Goal: Task Accomplishment & Management: Use online tool/utility

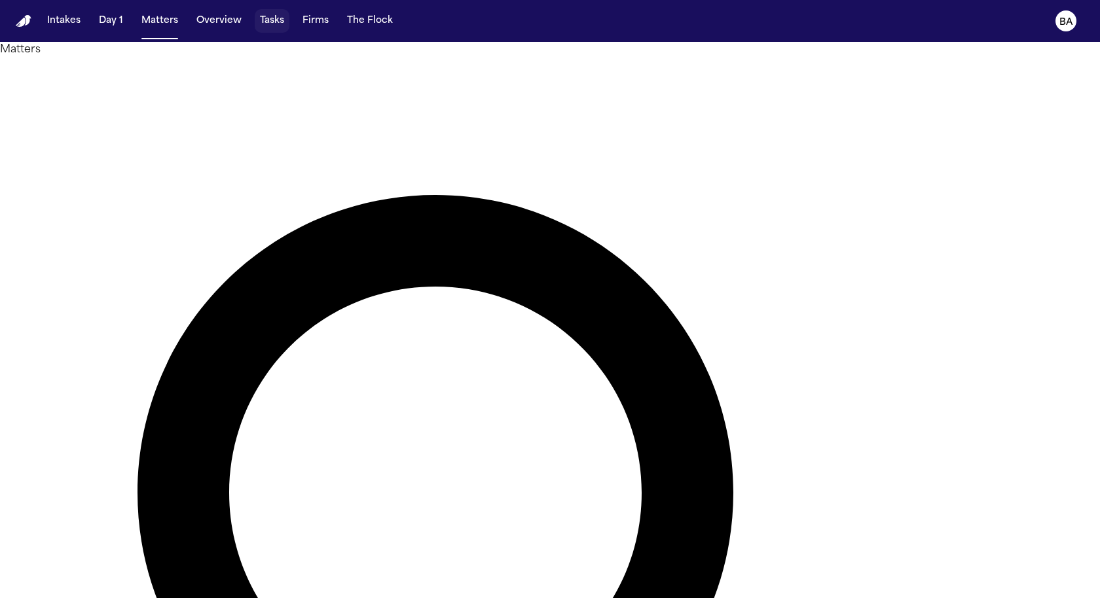
click at [275, 19] on button "Tasks" at bounding box center [272, 21] width 35 height 24
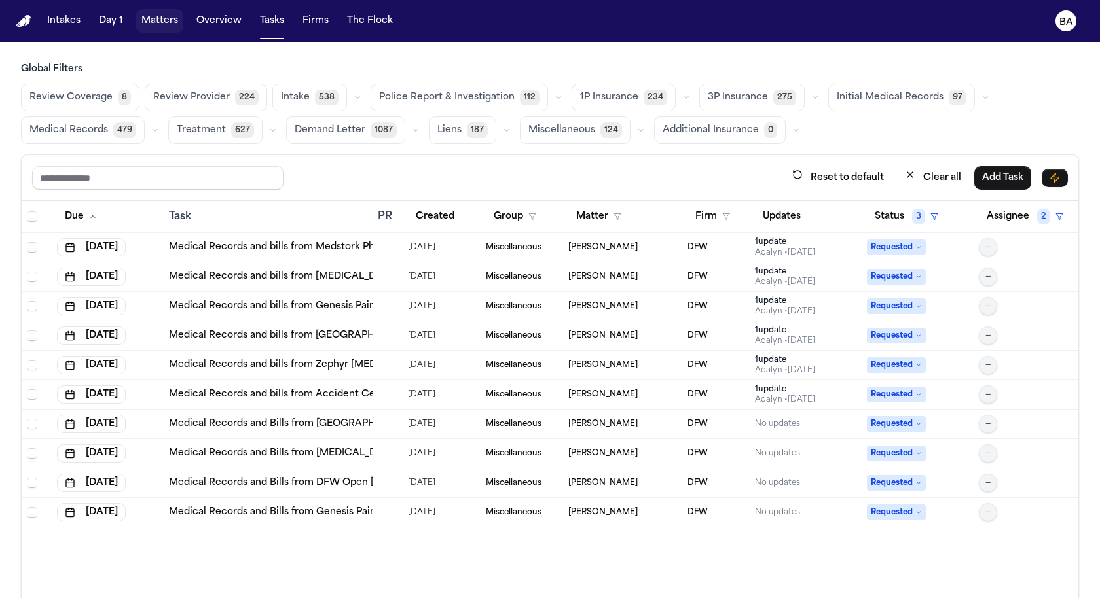
click at [170, 22] on button "Matters" at bounding box center [159, 21] width 47 height 24
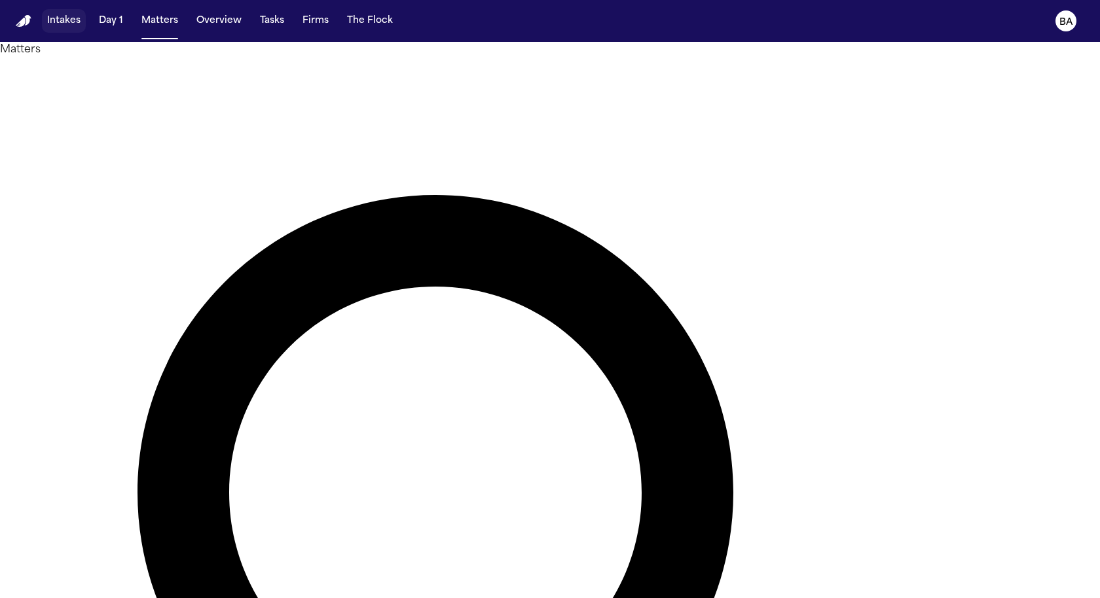
click at [66, 23] on button "Intakes" at bounding box center [64, 21] width 44 height 24
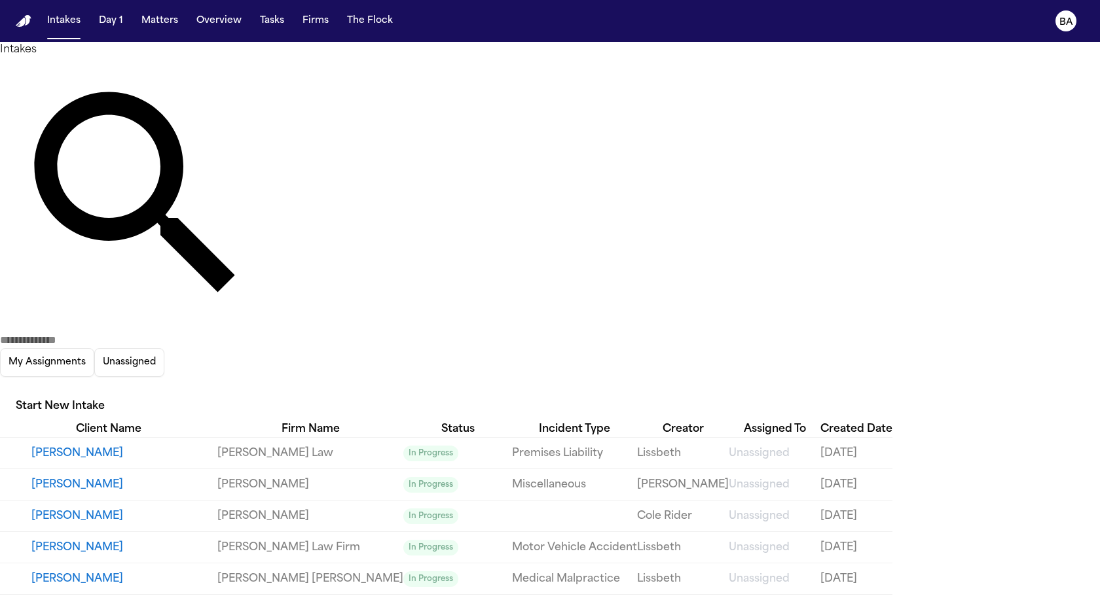
click at [0, 388] on icon "button" at bounding box center [0, 388] width 0 height 0
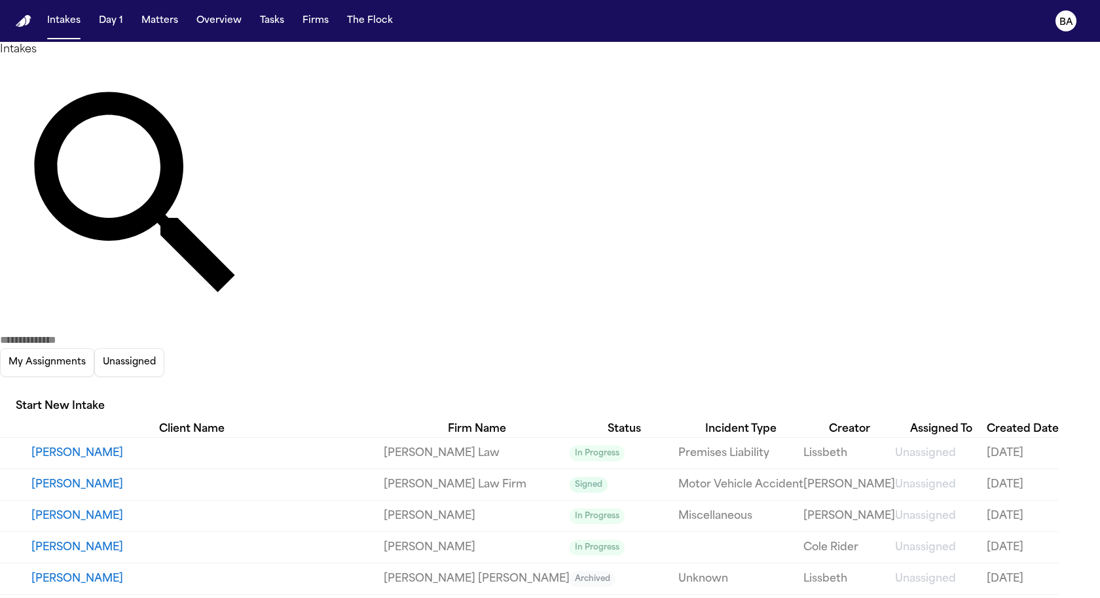
click at [435, 598] on div at bounding box center [550, 598] width 1100 height 0
click at [396, 477] on link "[PERSON_NAME] Law Firm" at bounding box center [477, 485] width 186 height 16
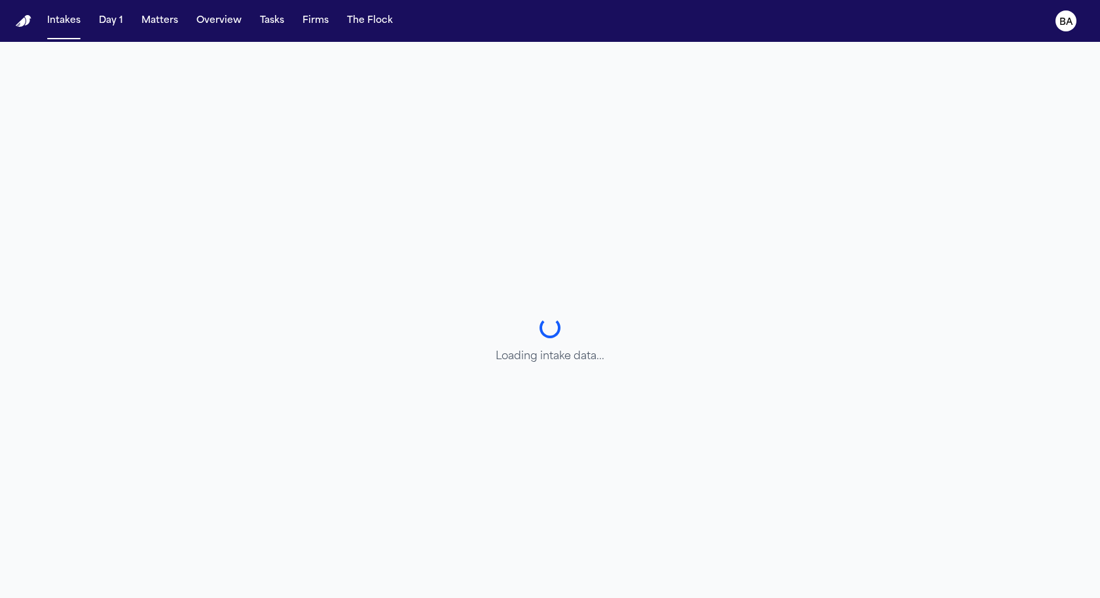
select select "**********"
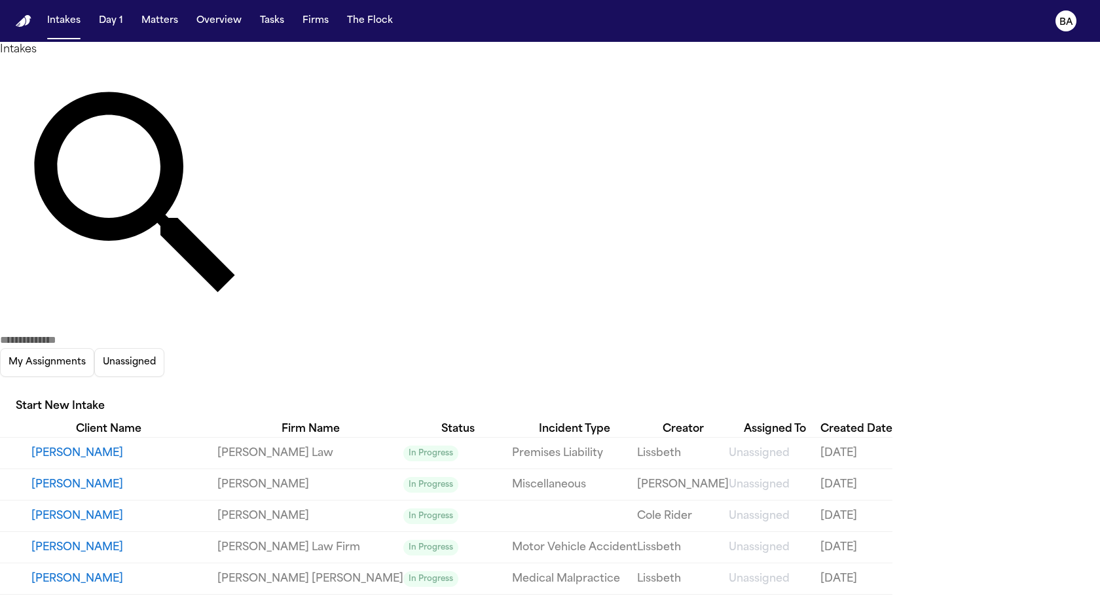
click at [14, 391] on icon "button" at bounding box center [8, 395] width 12 height 8
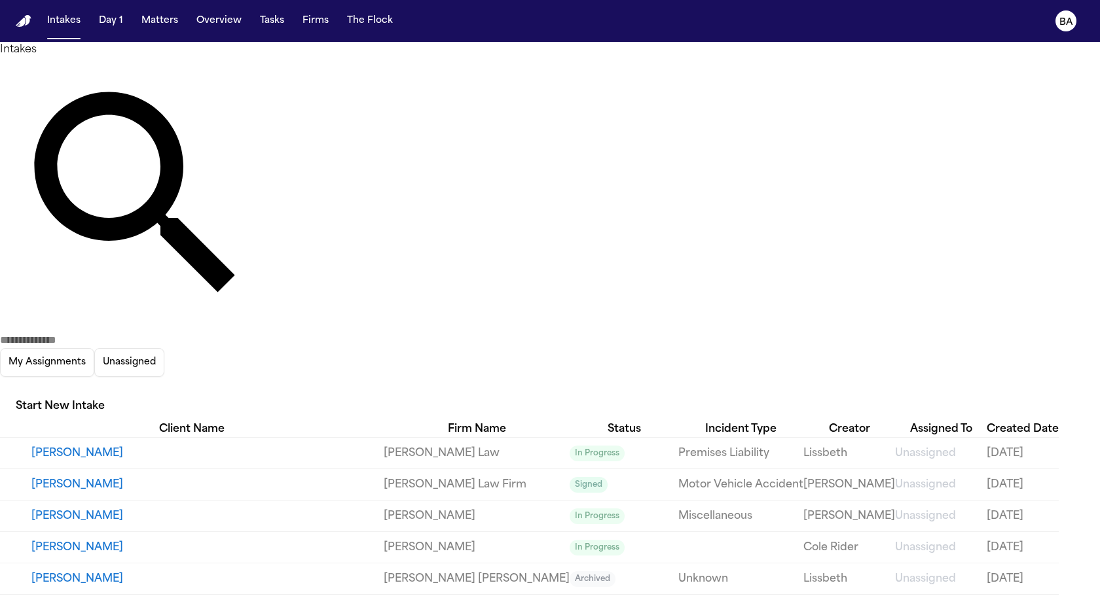
click at [892, 224] on li "Signed" at bounding box center [927, 216] width 160 height 16
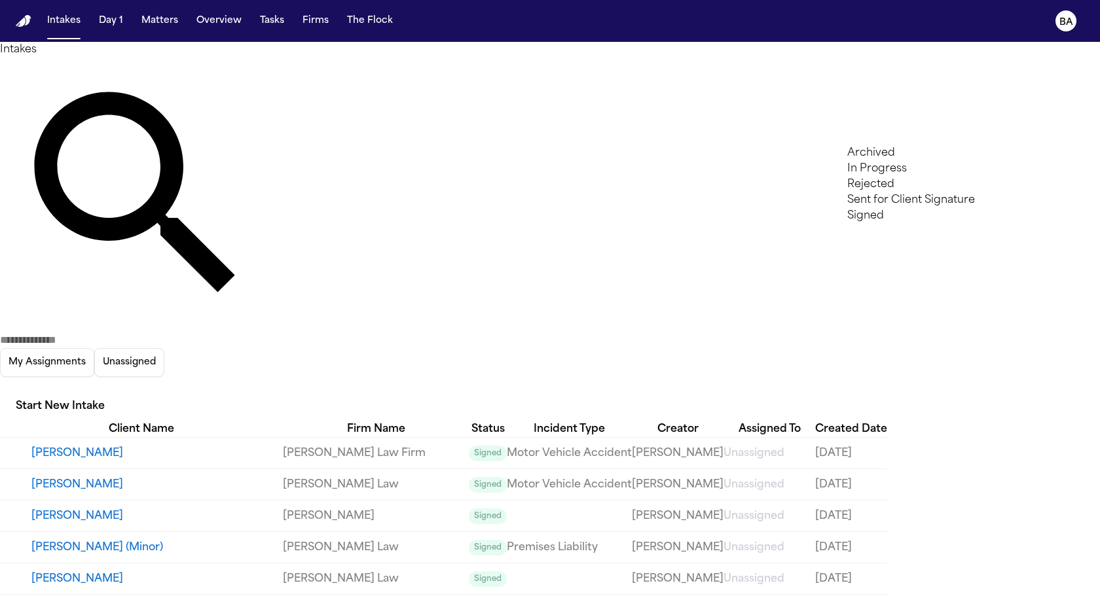
click at [465, 598] on div at bounding box center [550, 598] width 1100 height 0
click at [353, 477] on link "[PERSON_NAME] Law" at bounding box center [376, 485] width 186 height 16
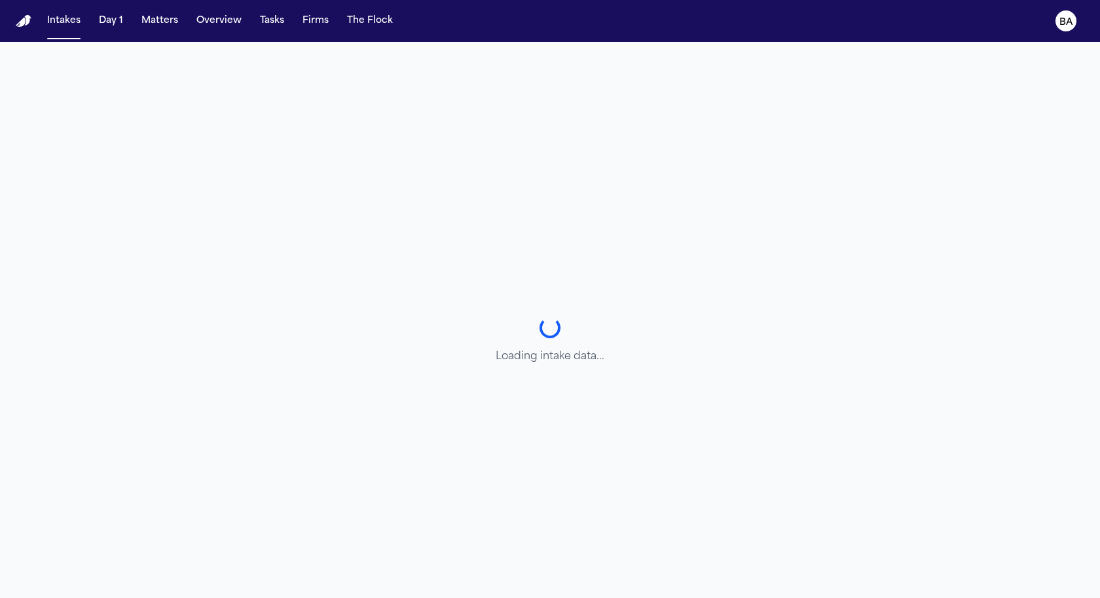
select select "**********"
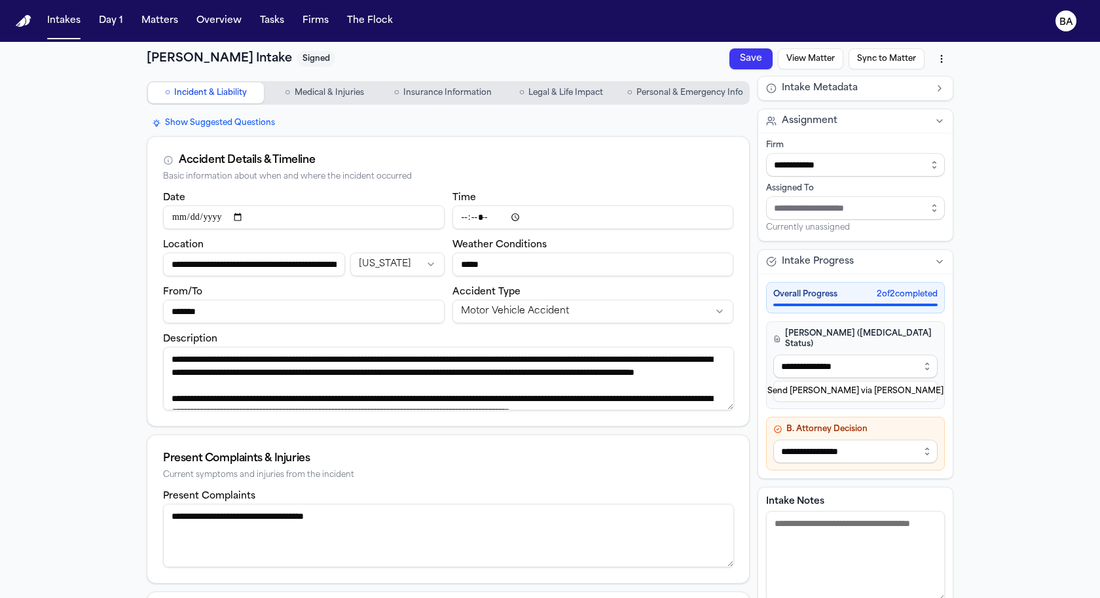
click at [799, 60] on button "View Matter" at bounding box center [810, 58] width 65 height 21
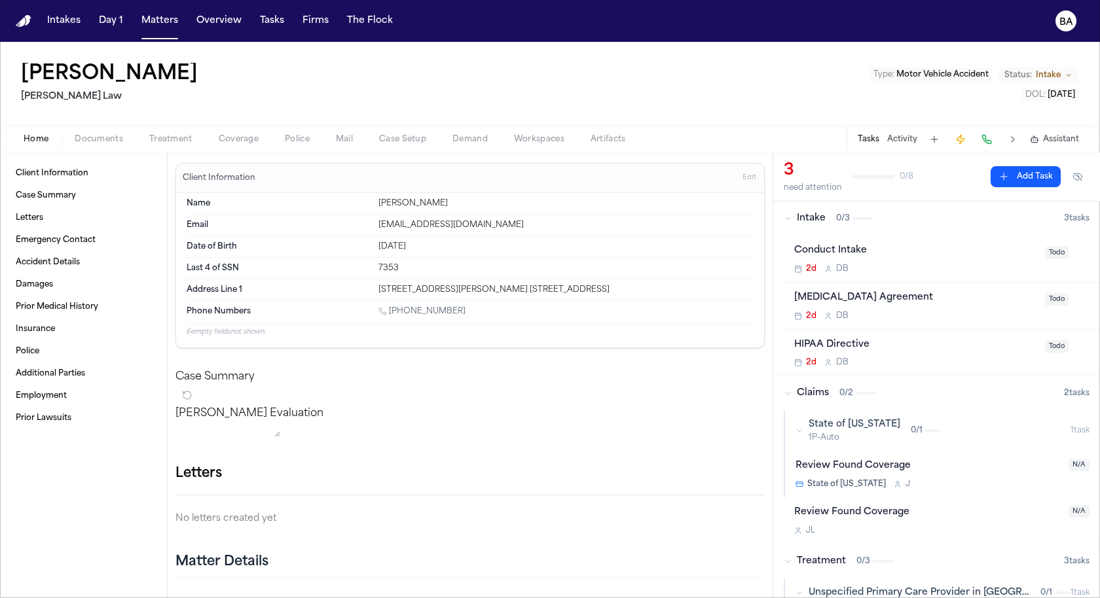
click at [797, 427] on icon "button" at bounding box center [799, 431] width 8 height 8
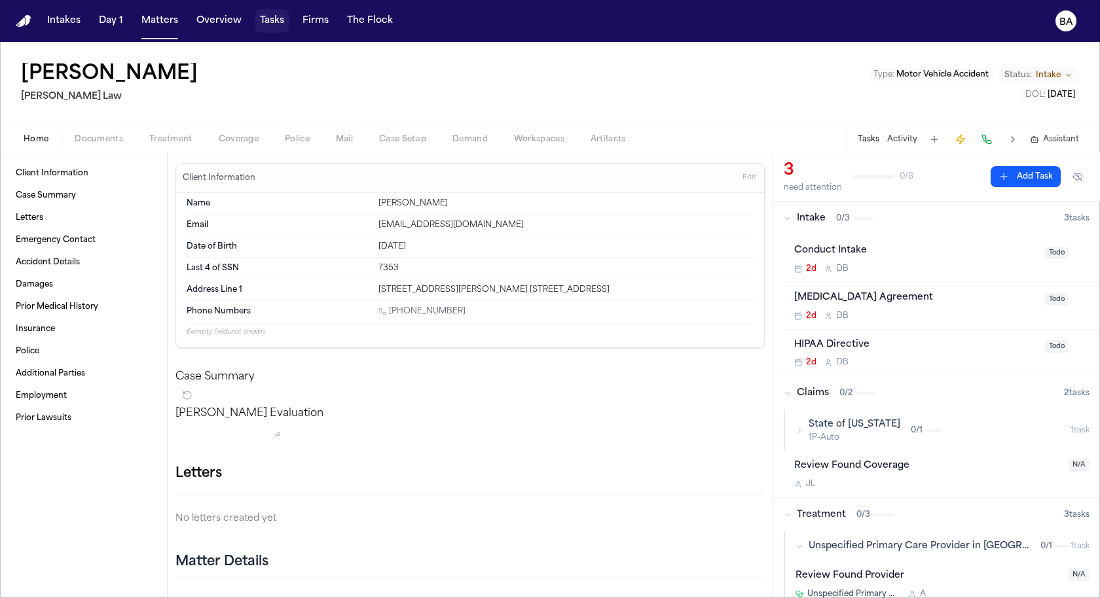
click at [257, 21] on button "Tasks" at bounding box center [272, 21] width 35 height 24
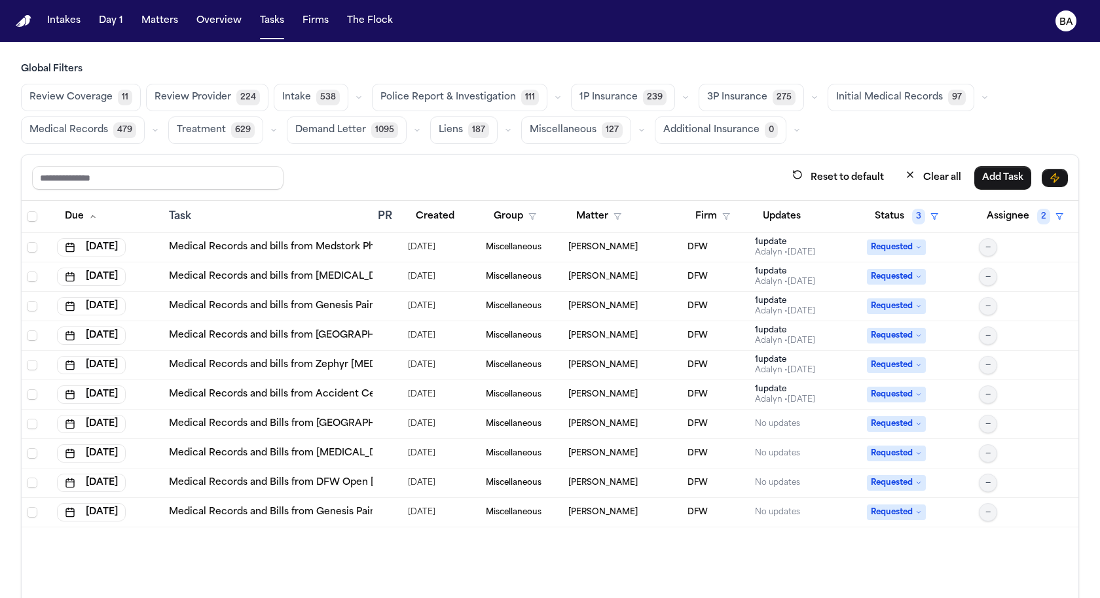
click at [118, 132] on span "479" at bounding box center [124, 130] width 23 height 16
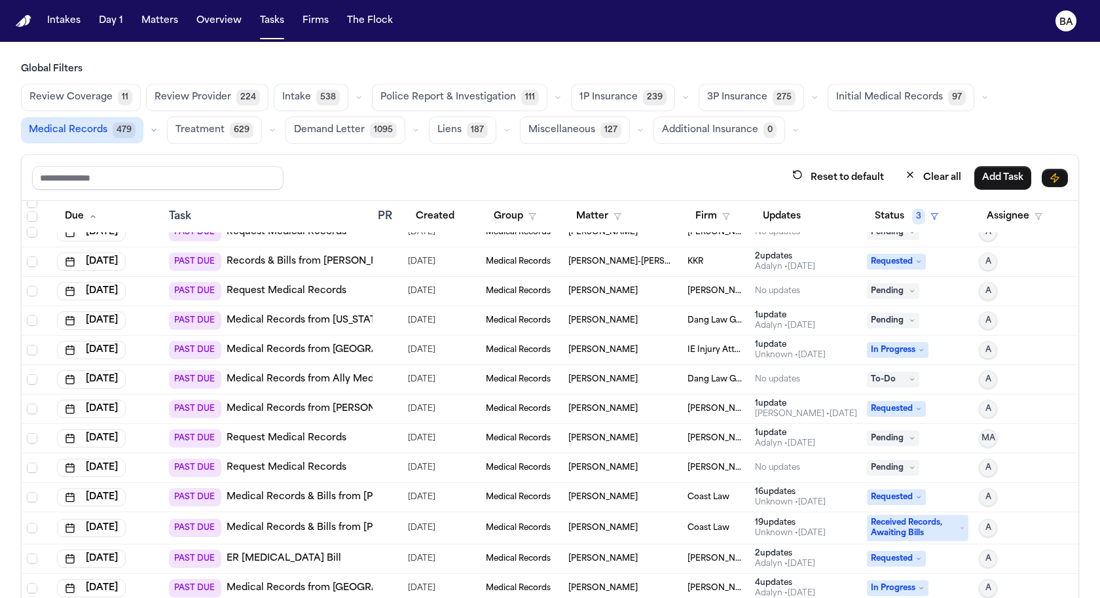
scroll to position [1549, 0]
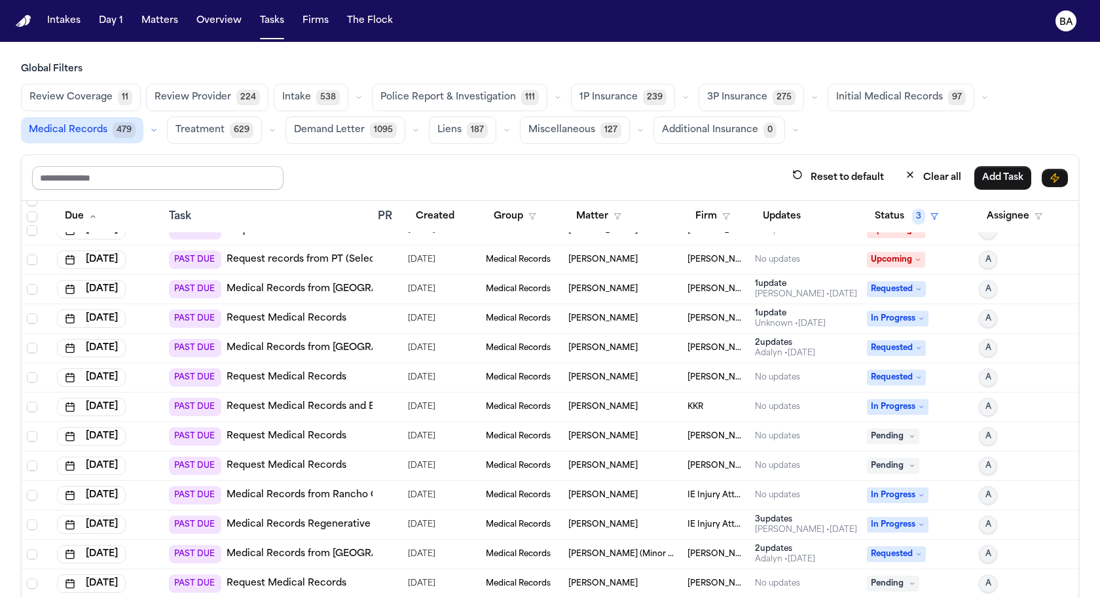
click at [143, 171] on input "text" at bounding box center [157, 178] width 251 height 24
type input "******"
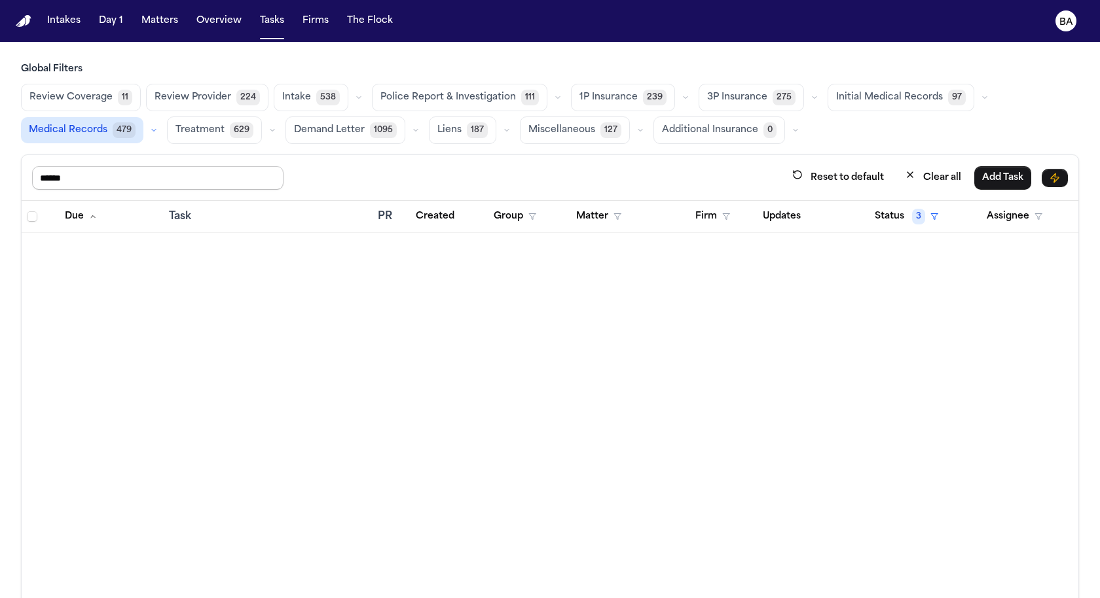
scroll to position [0, 0]
click at [150, 132] on icon "button" at bounding box center [154, 130] width 8 height 8
click at [122, 163] on span "402" at bounding box center [132, 162] width 24 height 16
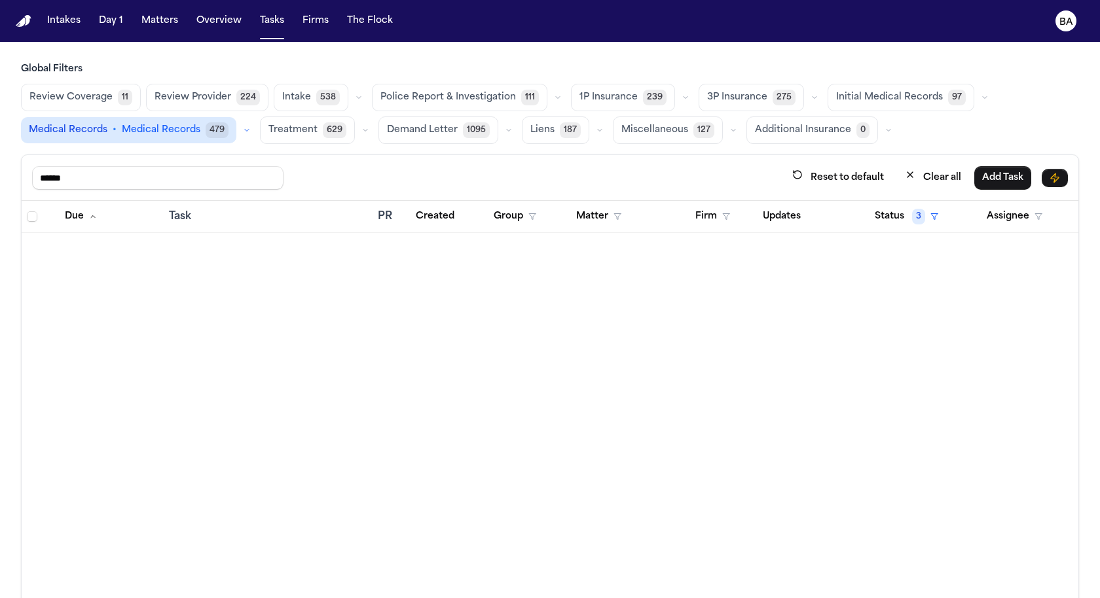
scroll to position [75, 0]
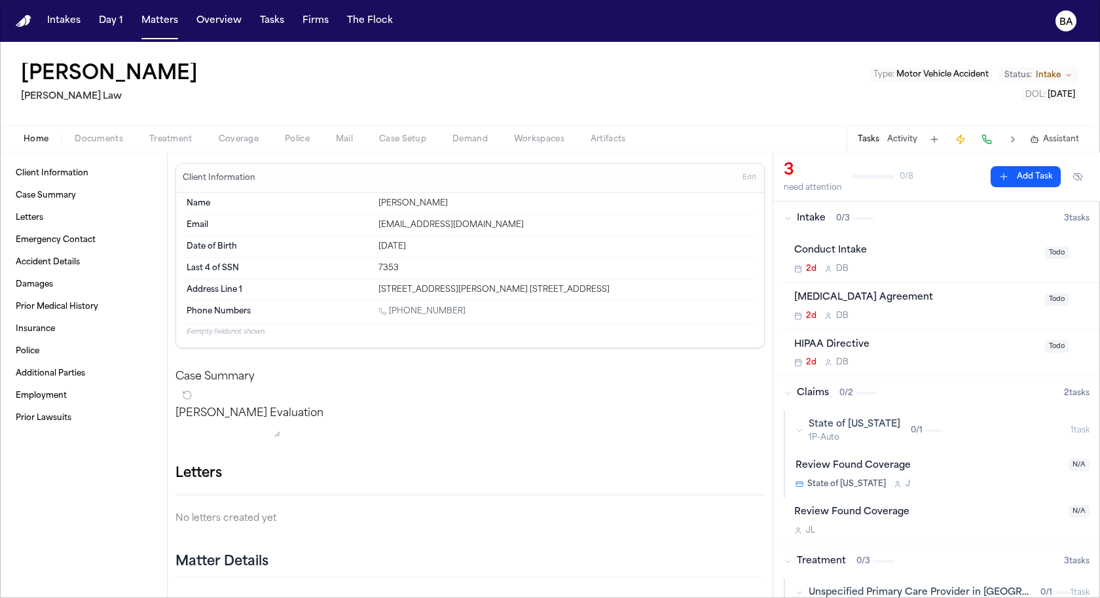
click at [410, 65] on div "[PERSON_NAME] Law Type : Motor Vehicle Accident Status: Intake DOL : [DATE]" at bounding box center [550, 84] width 1100 height 84
click at [272, 18] on button "Tasks" at bounding box center [272, 21] width 35 height 24
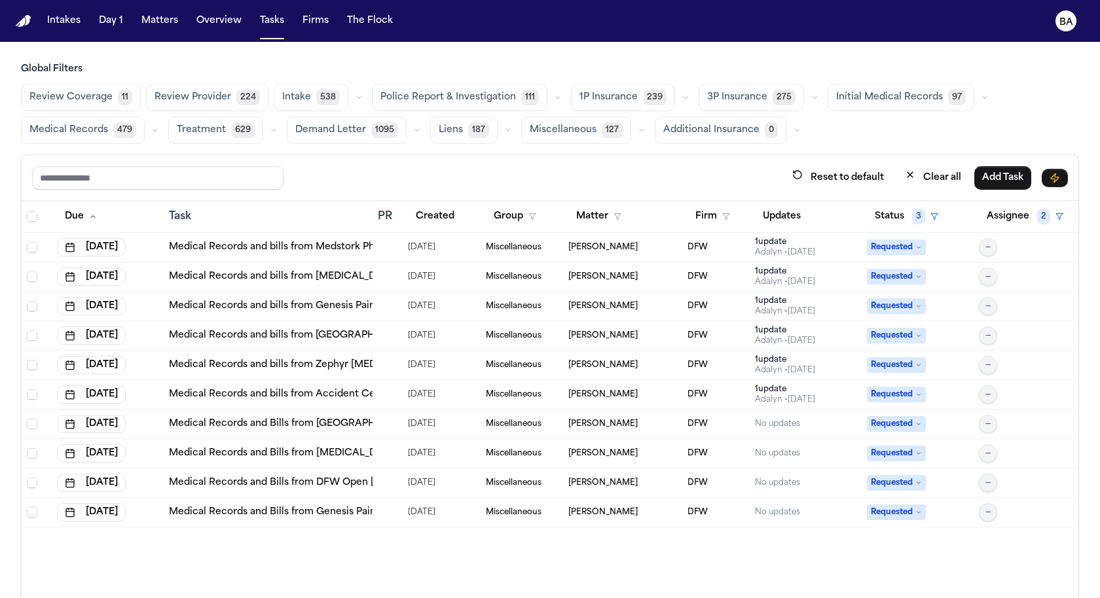
click at [155, 128] on icon "button" at bounding box center [155, 130] width 8 height 8
click at [266, 128] on button "button" at bounding box center [274, 130] width 16 height 16
click at [240, 204] on span "Review Found Provider" at bounding box center [222, 205] width 90 height 26
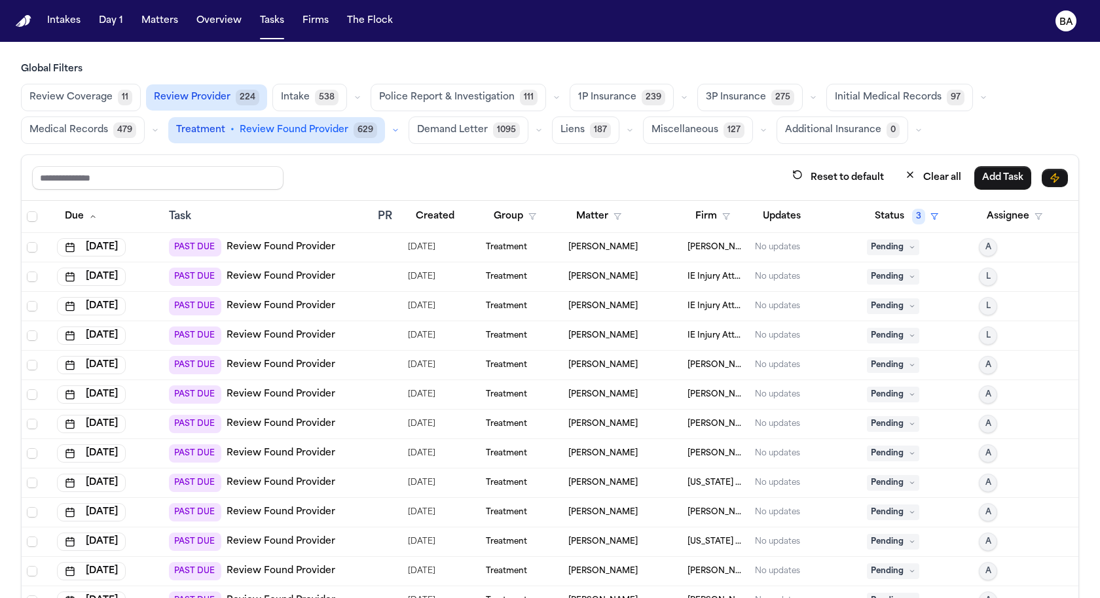
click at [244, 94] on span "224" at bounding box center [248, 98] width 24 height 16
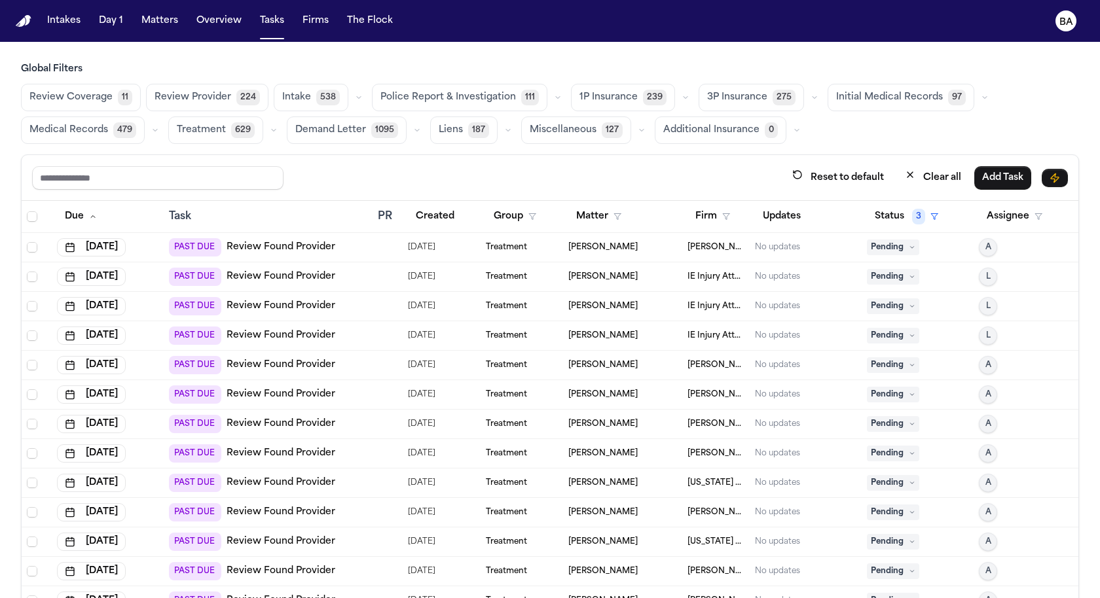
click at [270, 129] on icon "button" at bounding box center [274, 130] width 8 height 8
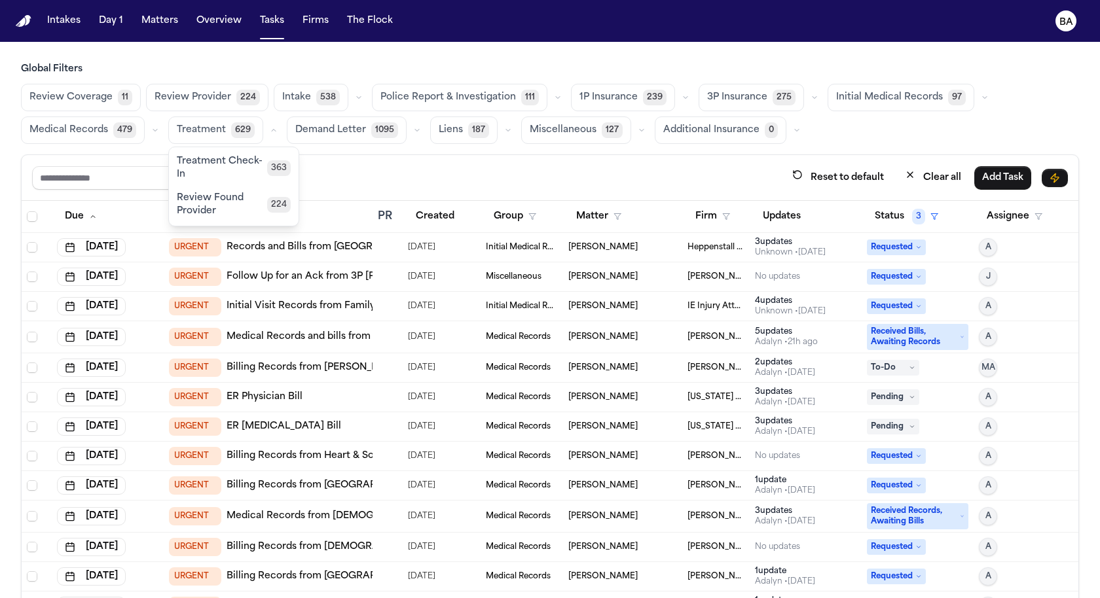
click at [268, 206] on span "224" at bounding box center [279, 205] width 24 height 16
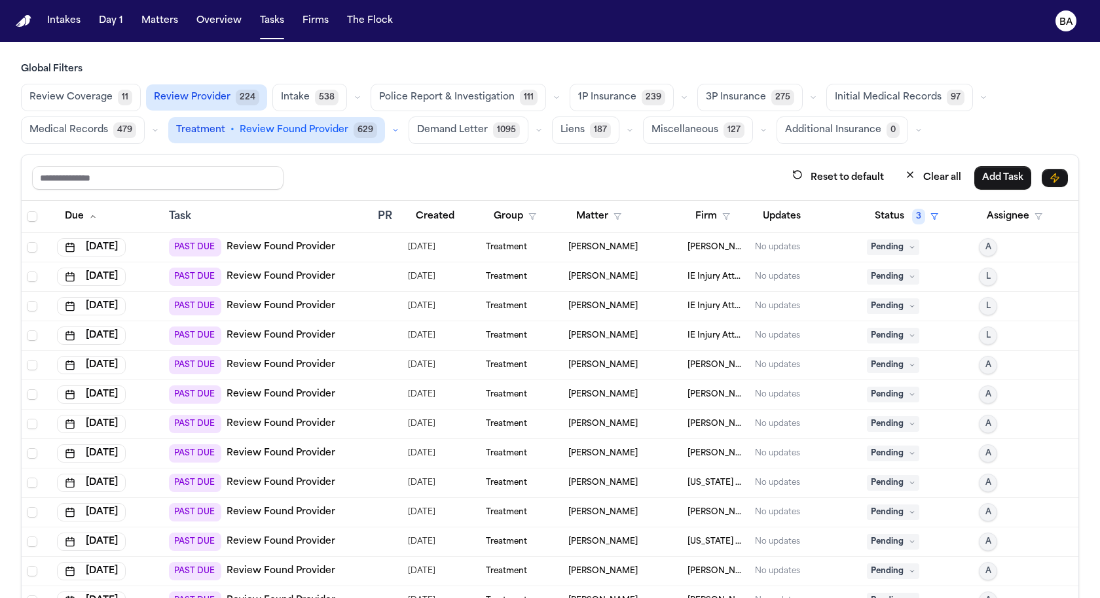
click at [391, 126] on icon "button" at bounding box center [395, 130] width 8 height 8
click at [372, 152] on div "Global Filters Review Coverage 11 Review Provider 224 Intake 538 Police Report …" at bounding box center [550, 359] width 1058 height 593
click at [350, 242] on div "PAST DUE Review Found Provider" at bounding box center [268, 247] width 198 height 18
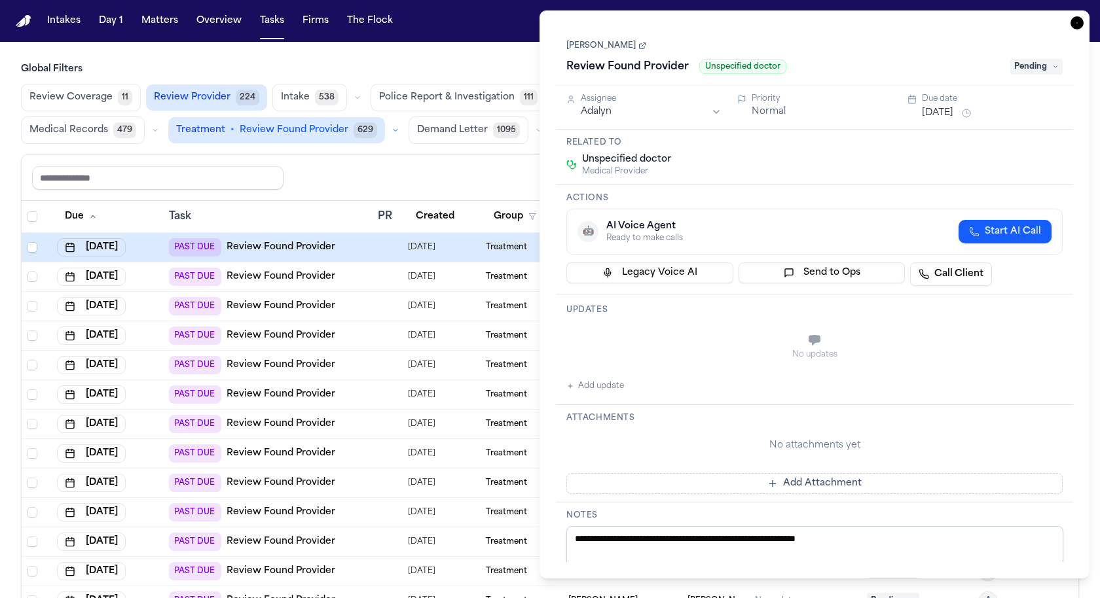
click at [626, 160] on span "Unspecified doctor" at bounding box center [626, 159] width 89 height 13
click at [347, 272] on div "PAST DUE Review Found Provider" at bounding box center [268, 277] width 198 height 18
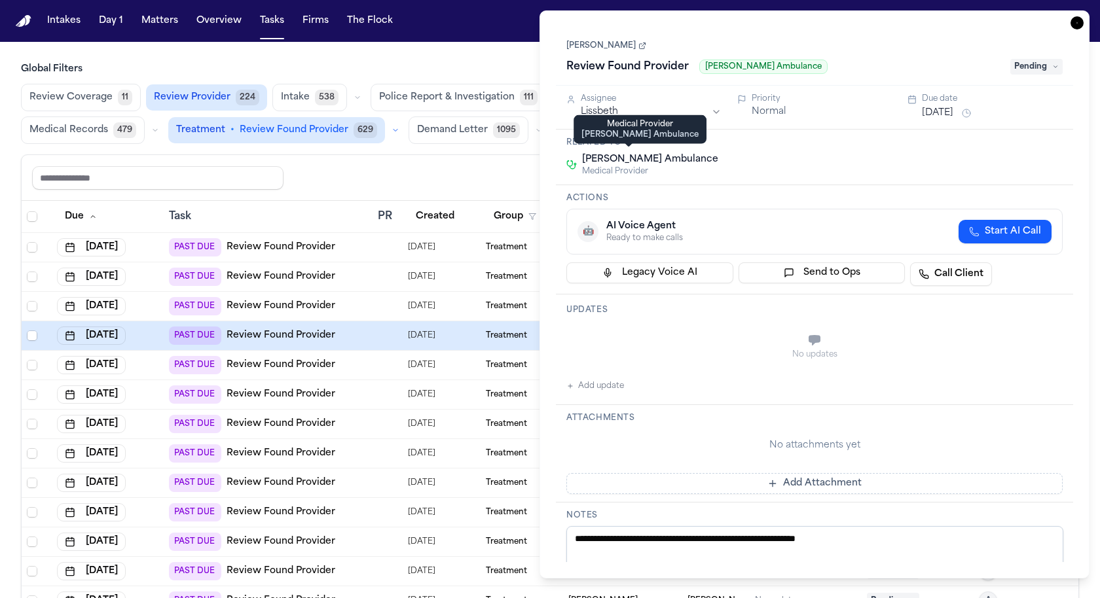
click at [612, 163] on span "[PERSON_NAME] Ambulance" at bounding box center [650, 159] width 136 height 13
click at [611, 43] on link "[PERSON_NAME]" at bounding box center [606, 46] width 80 height 10
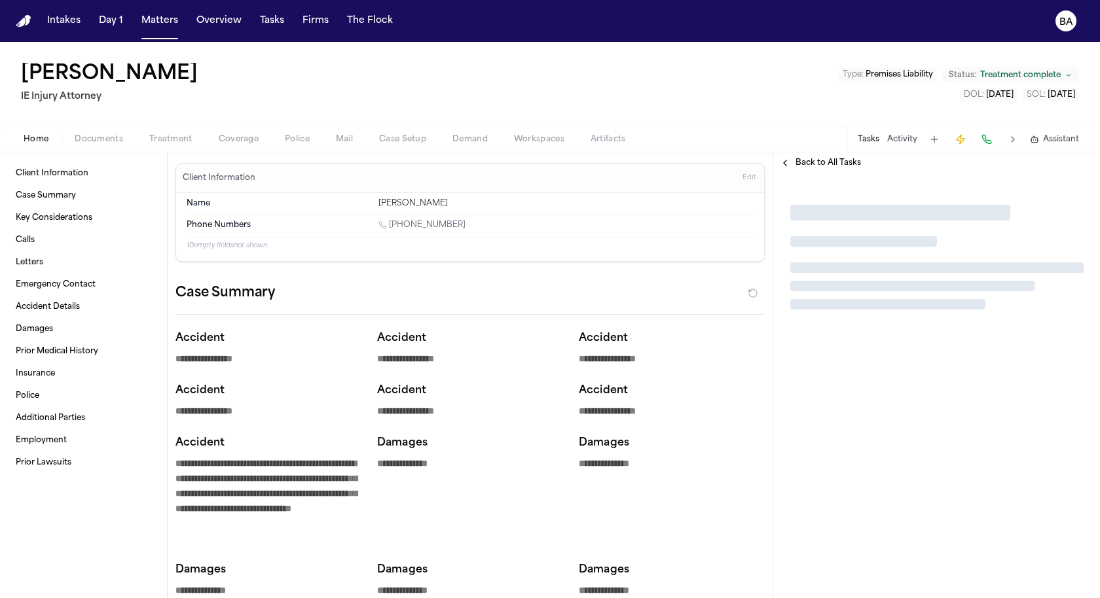
type textarea "*"
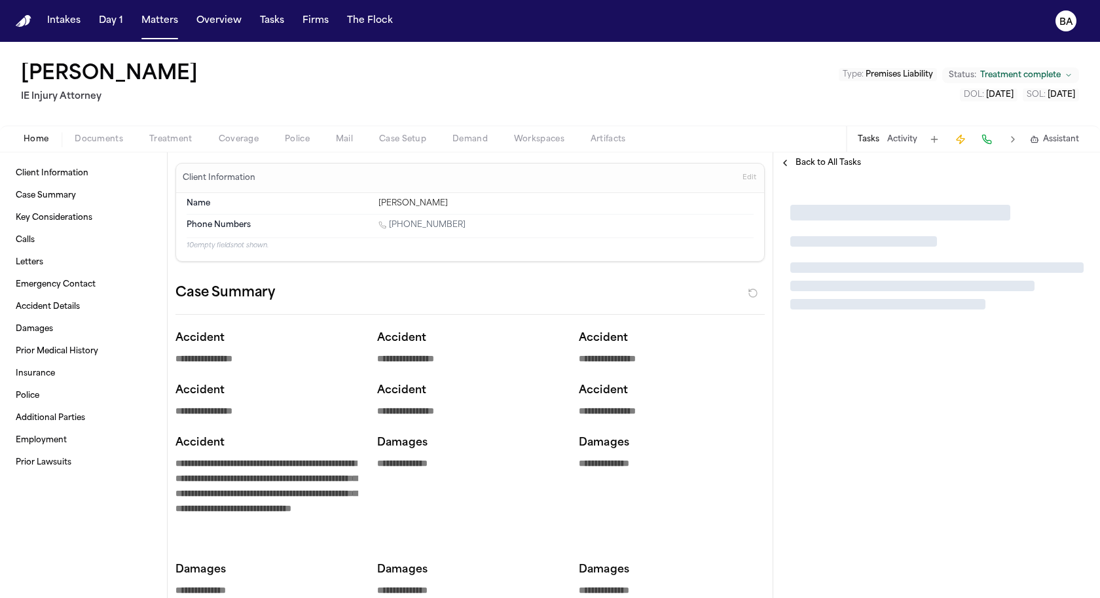
type textarea "*"
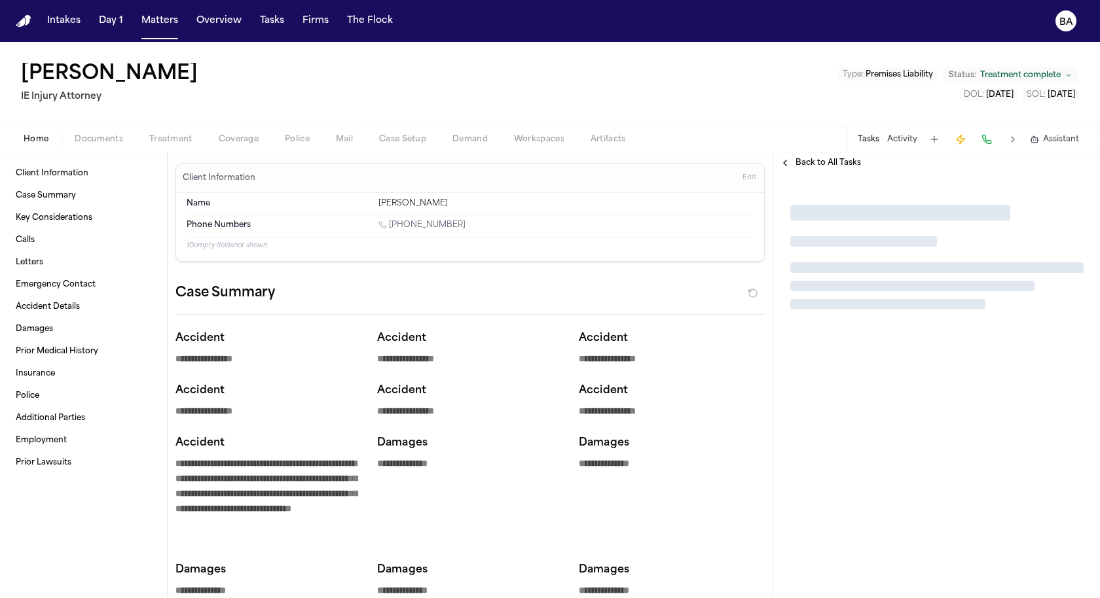
type textarea "*"
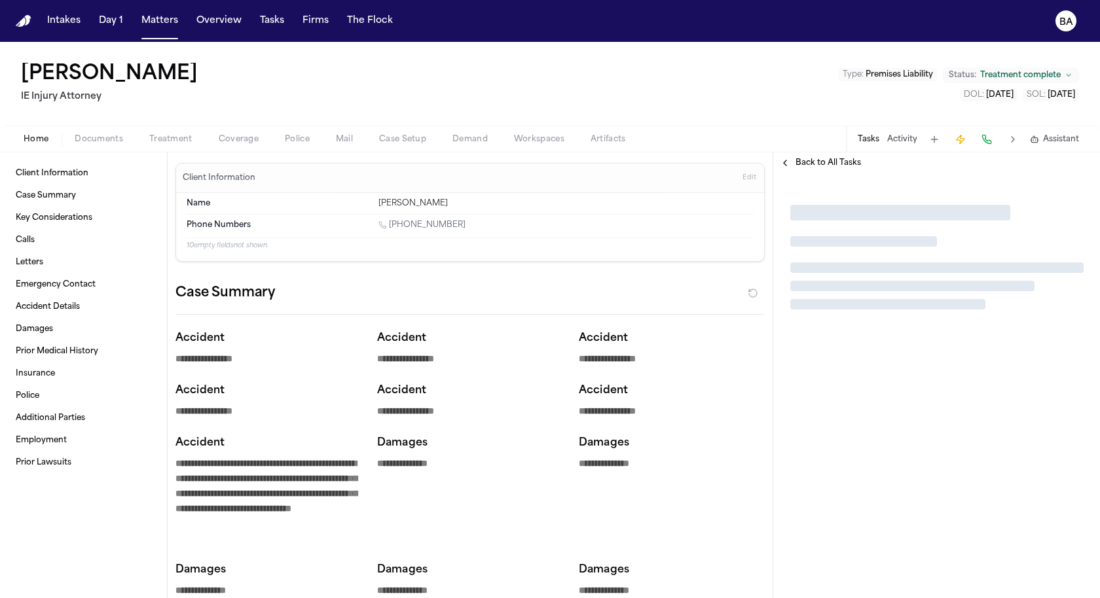
type textarea "*"
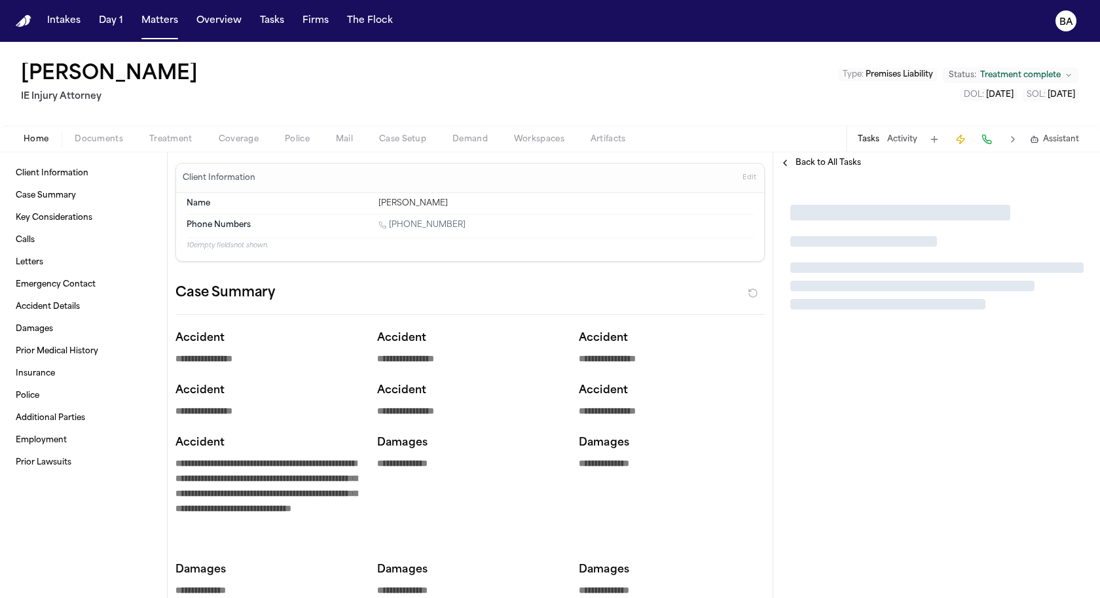
type textarea "*"
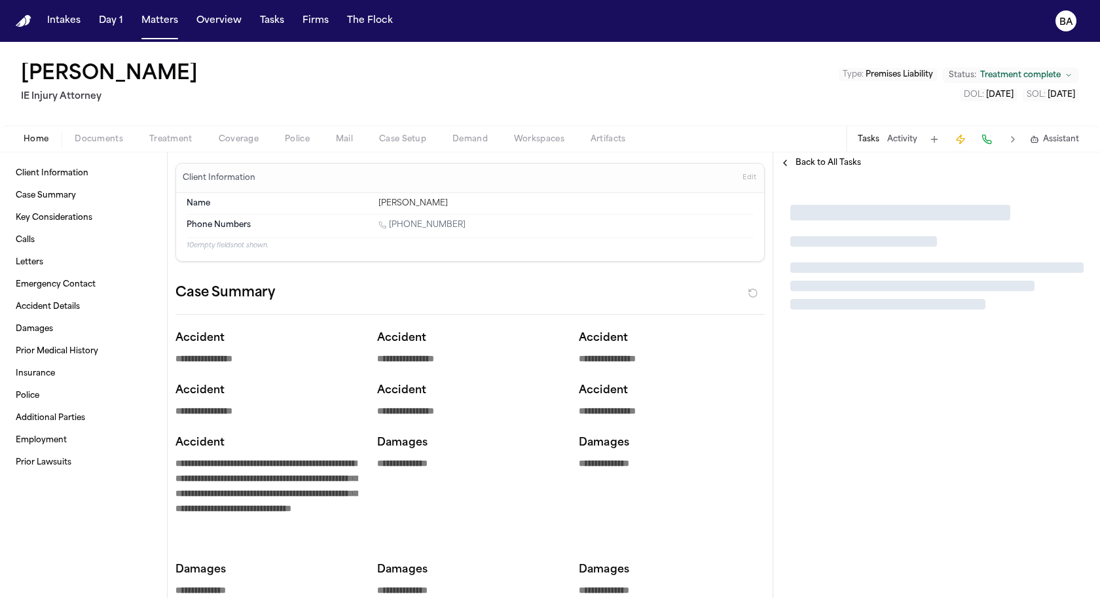
type textarea "*"
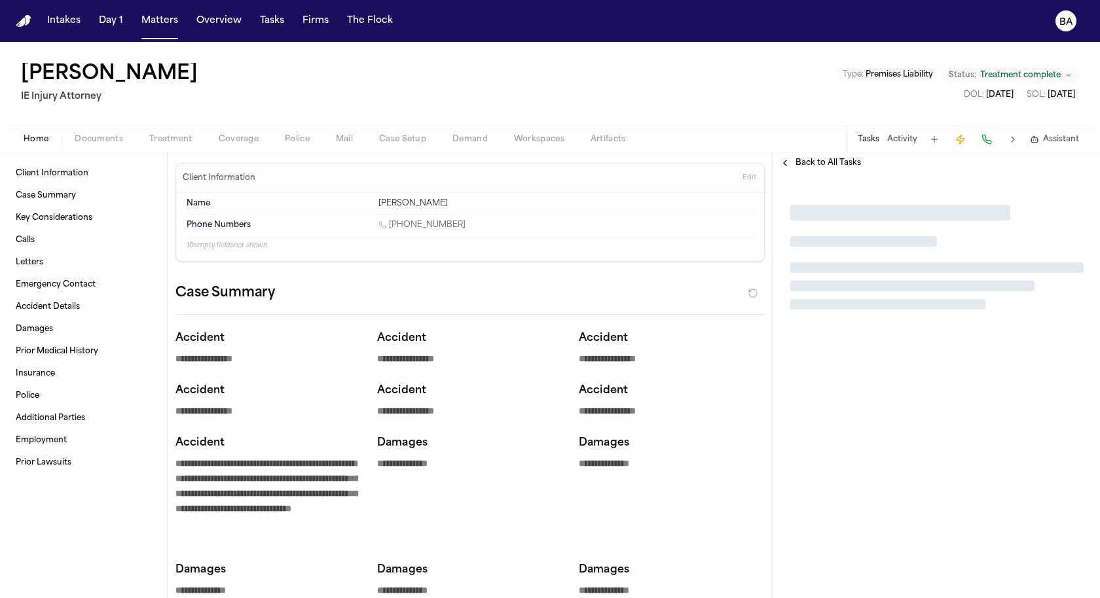
type textarea "*"
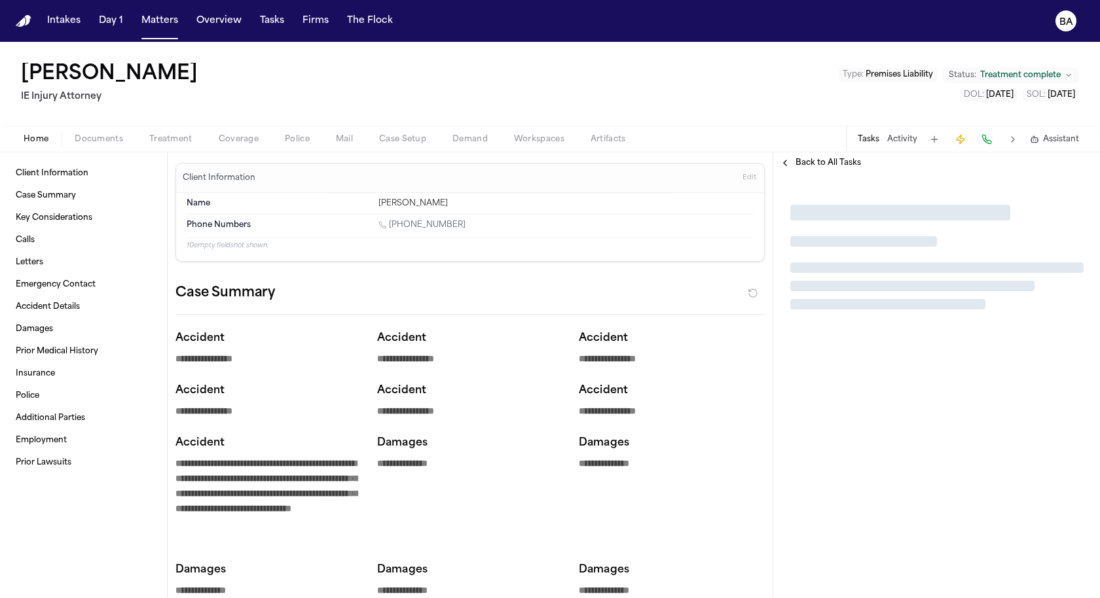
type textarea "*"
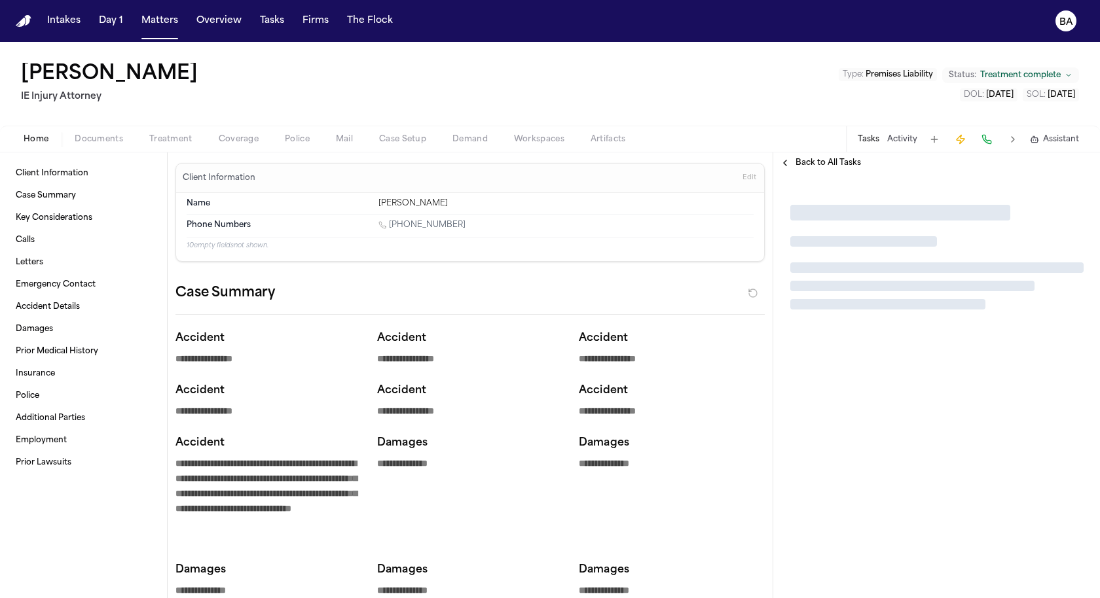
type textarea "*"
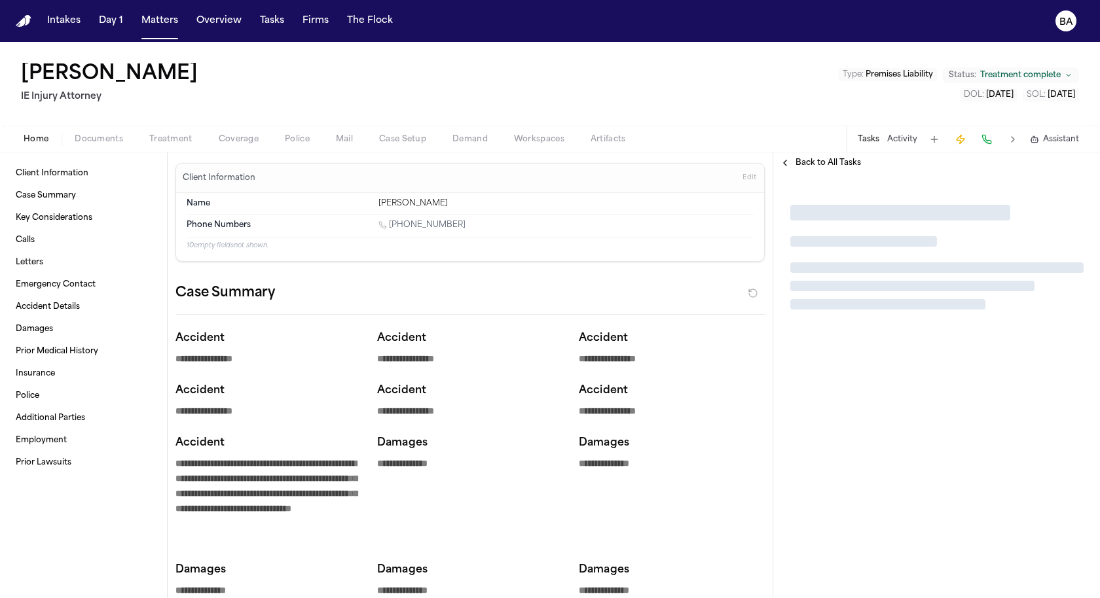
type textarea "*"
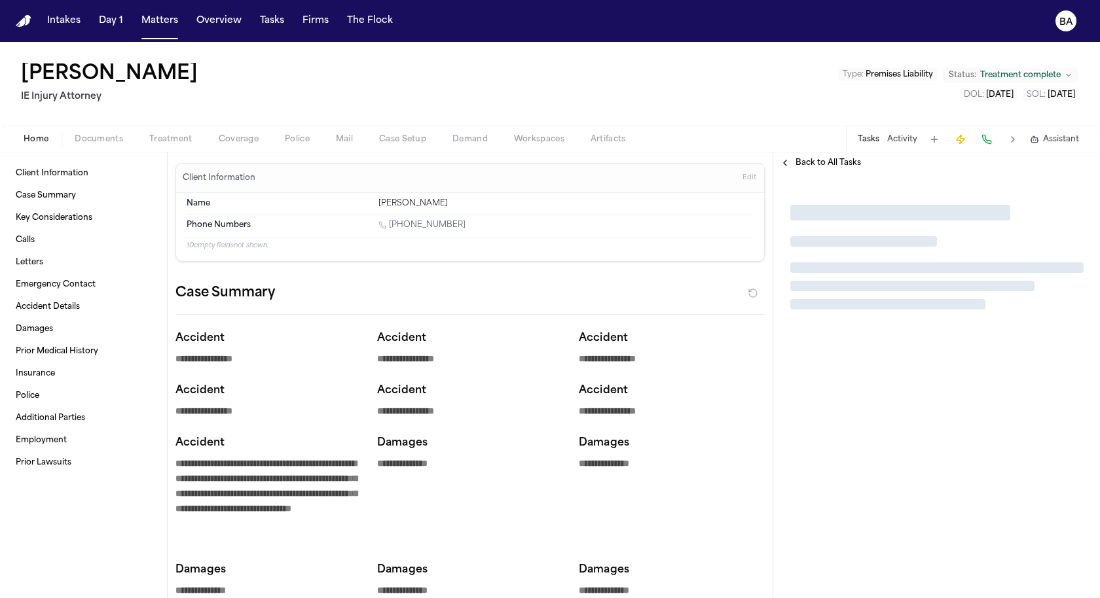
type textarea "*"
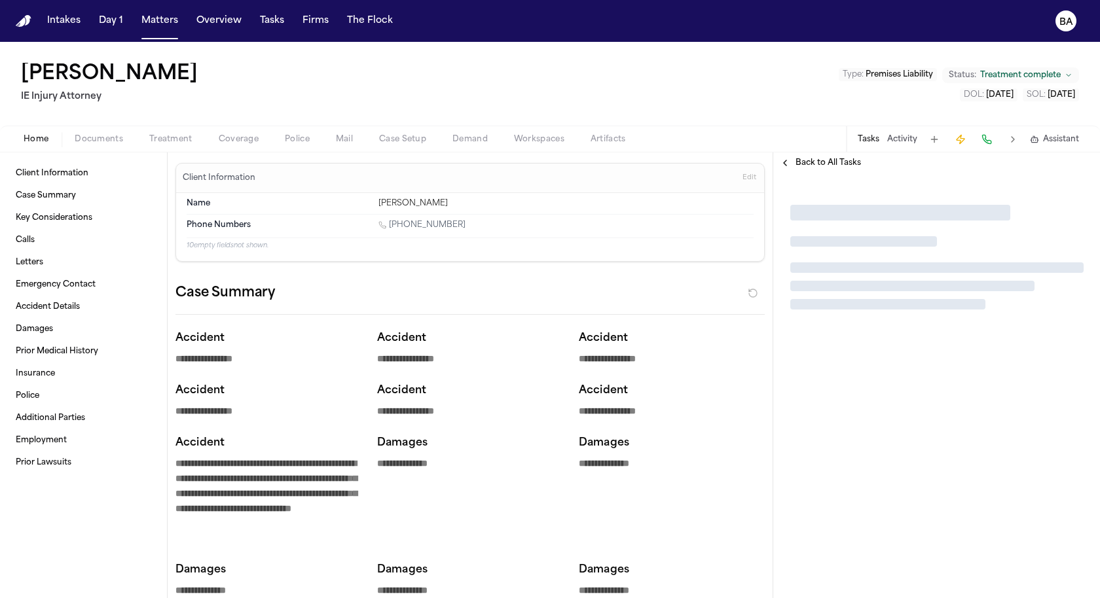
type textarea "*"
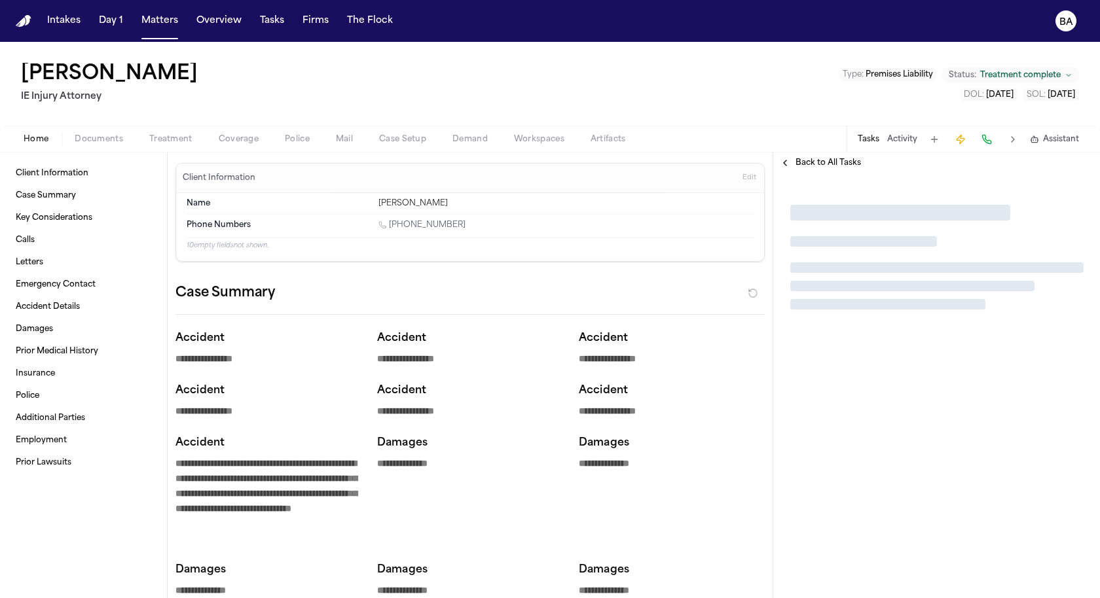
type textarea "*"
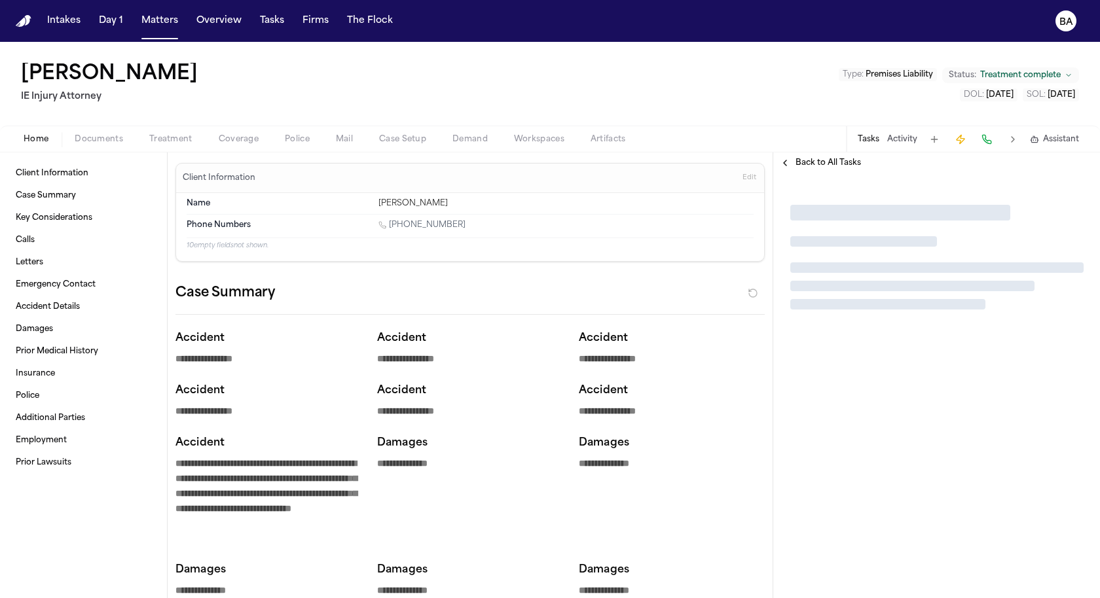
type textarea "*"
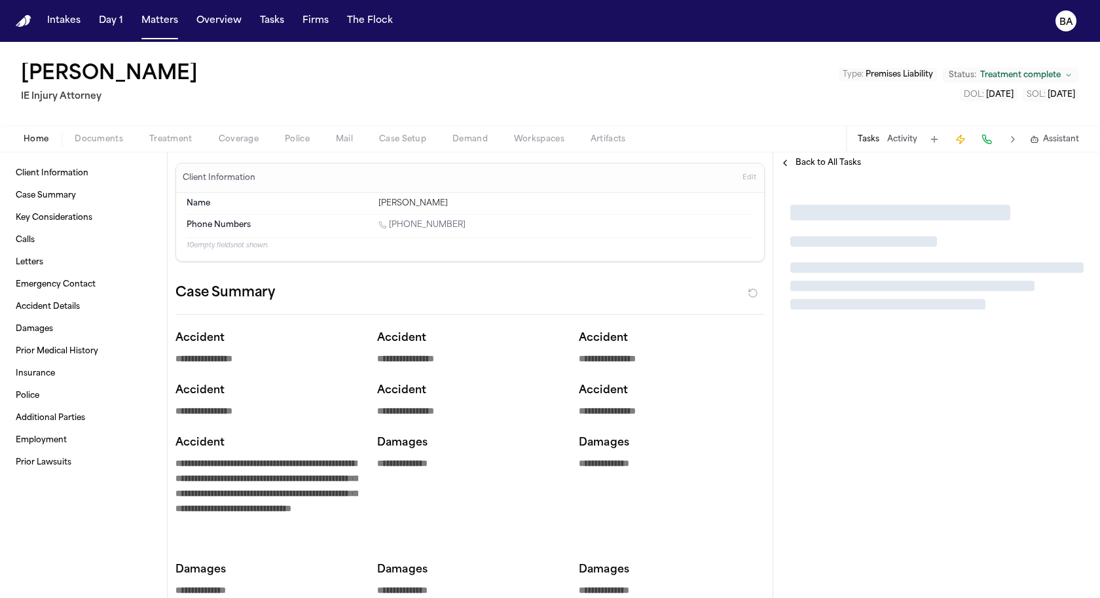
type textarea "*"
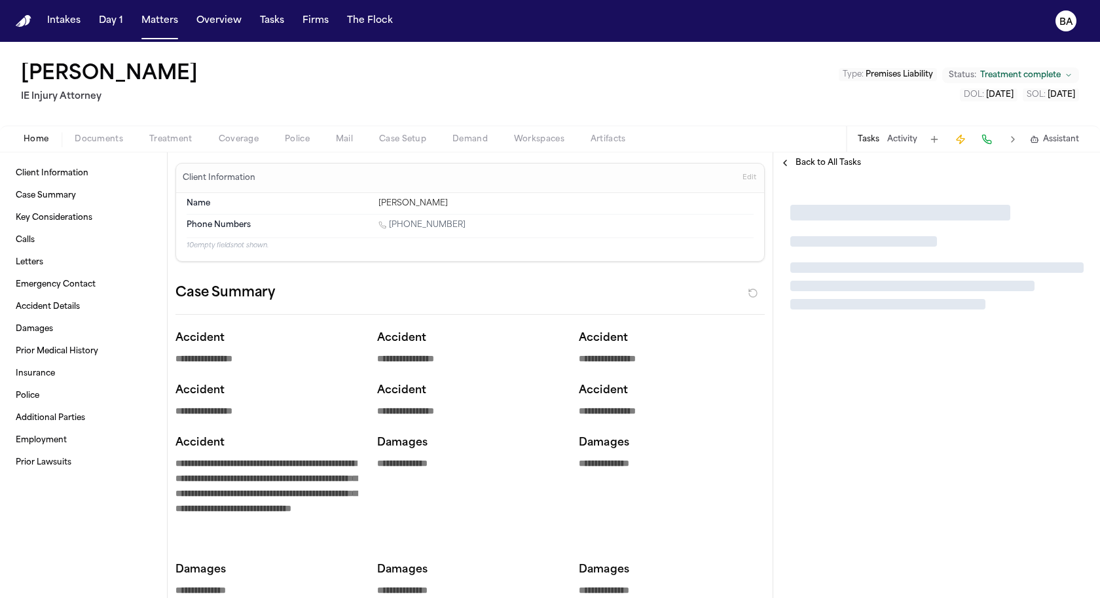
type textarea "*"
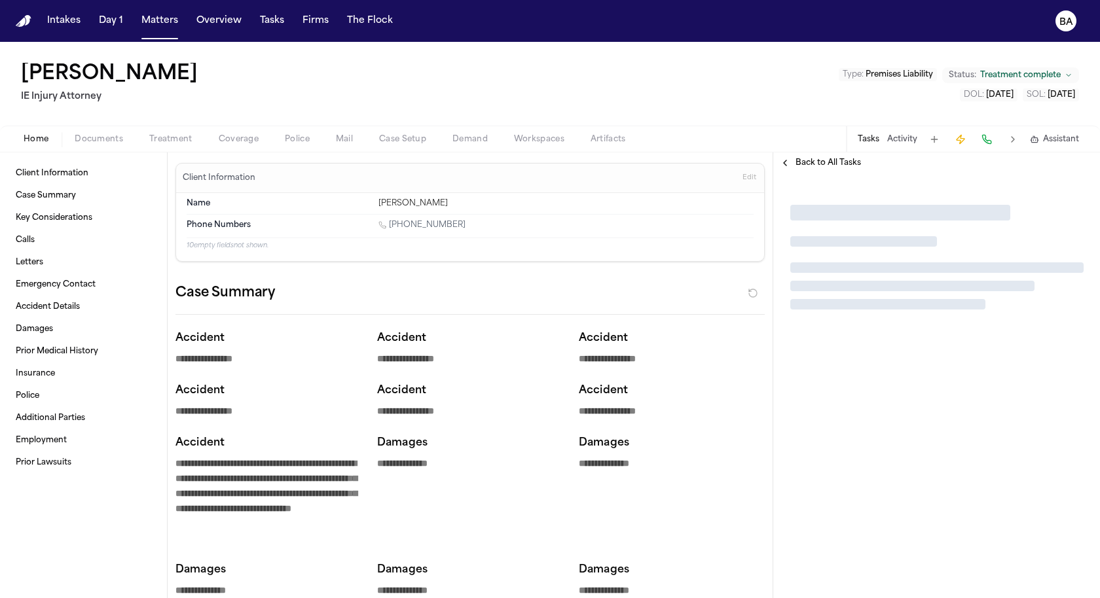
type textarea "*"
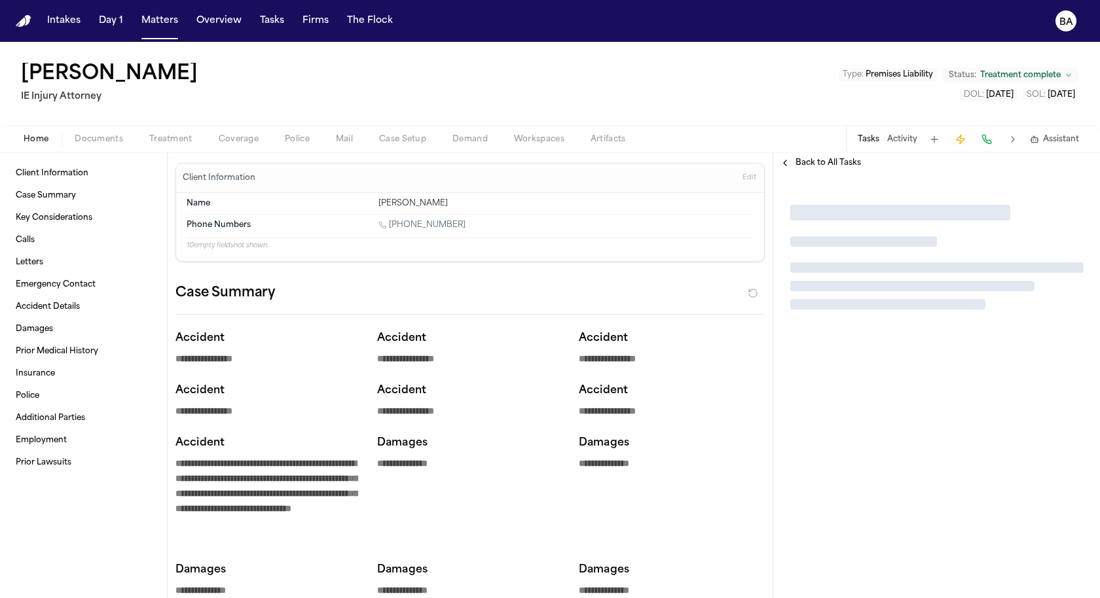
type textarea "*"
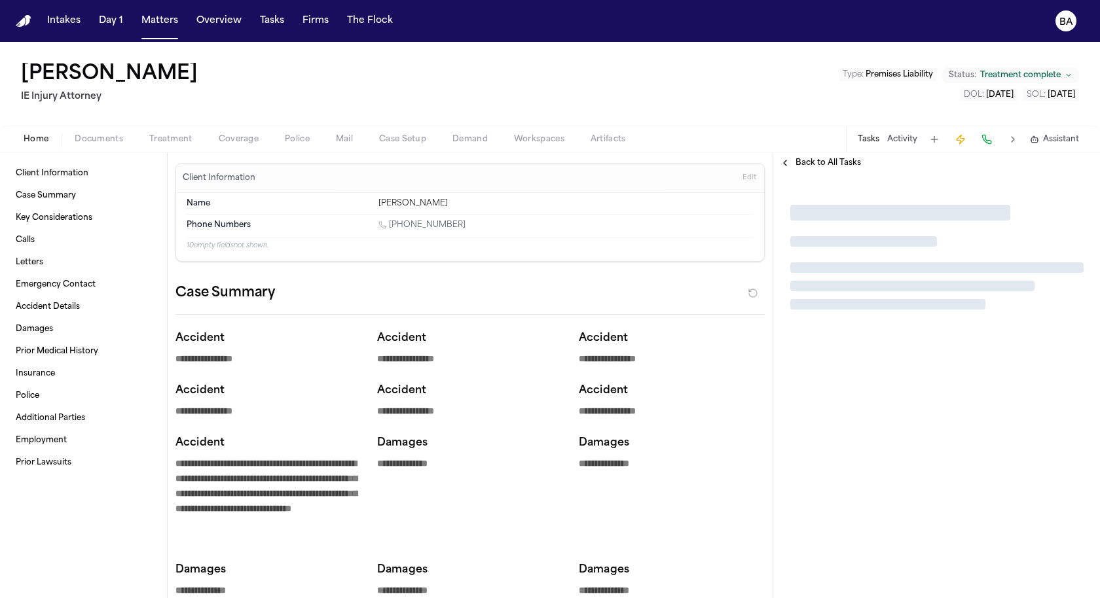
type textarea "*"
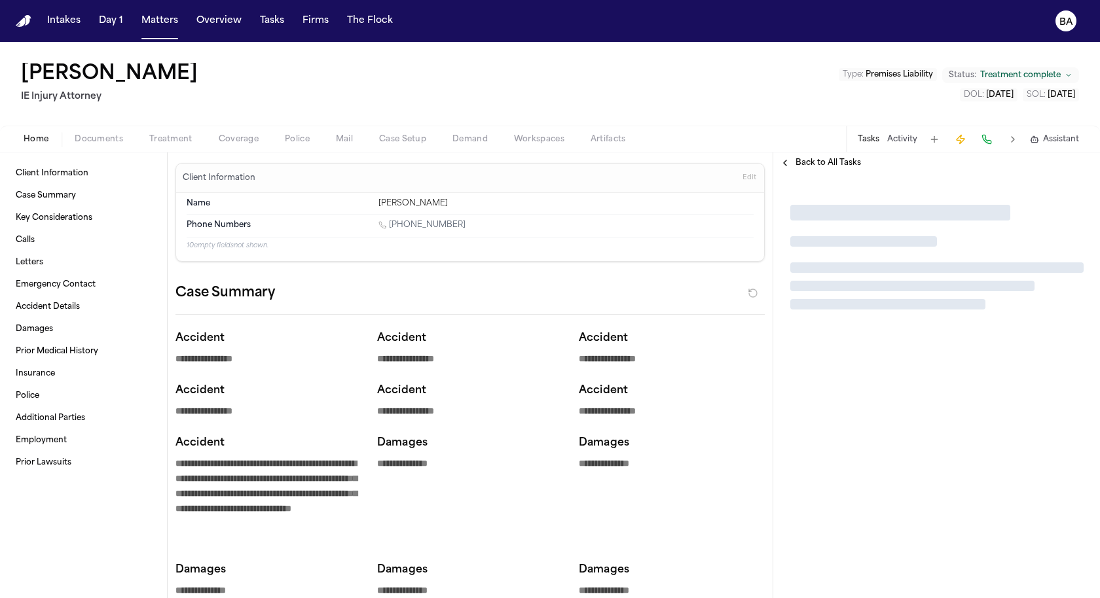
type textarea "*"
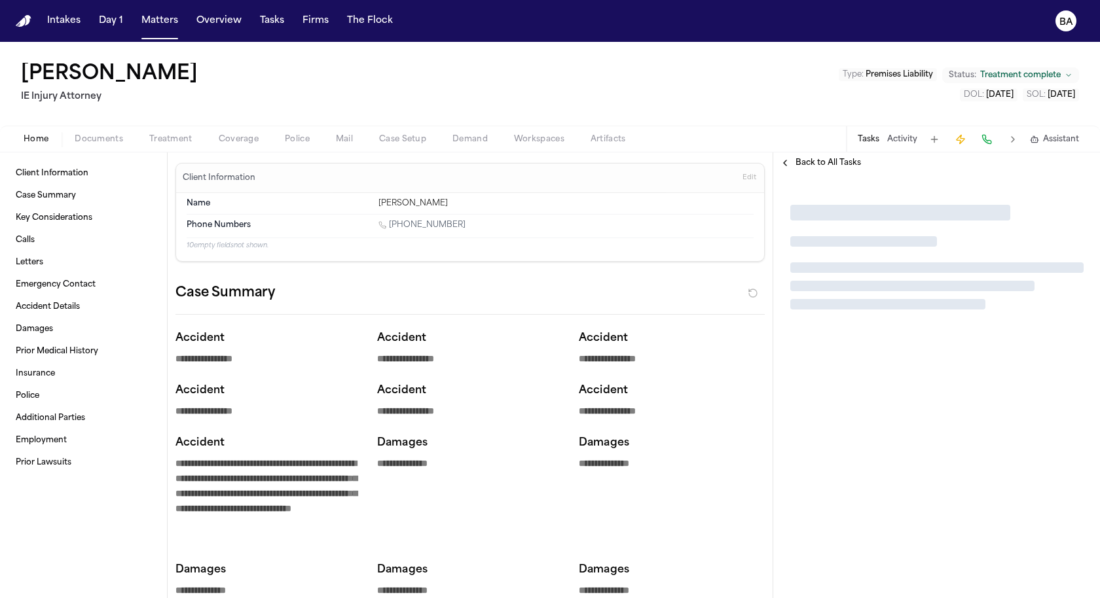
type textarea "*"
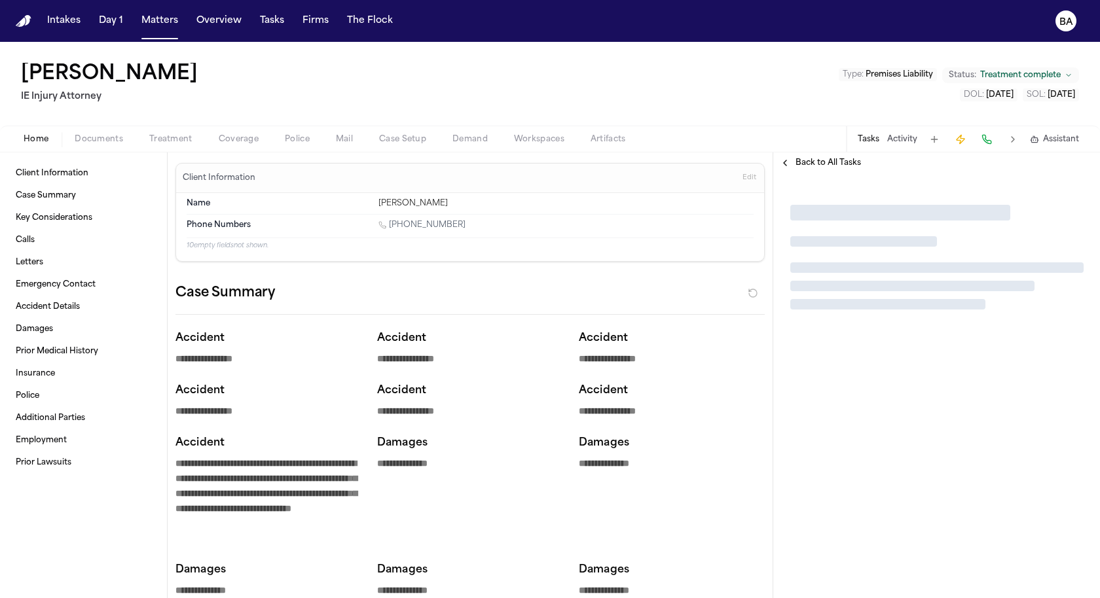
type textarea "*"
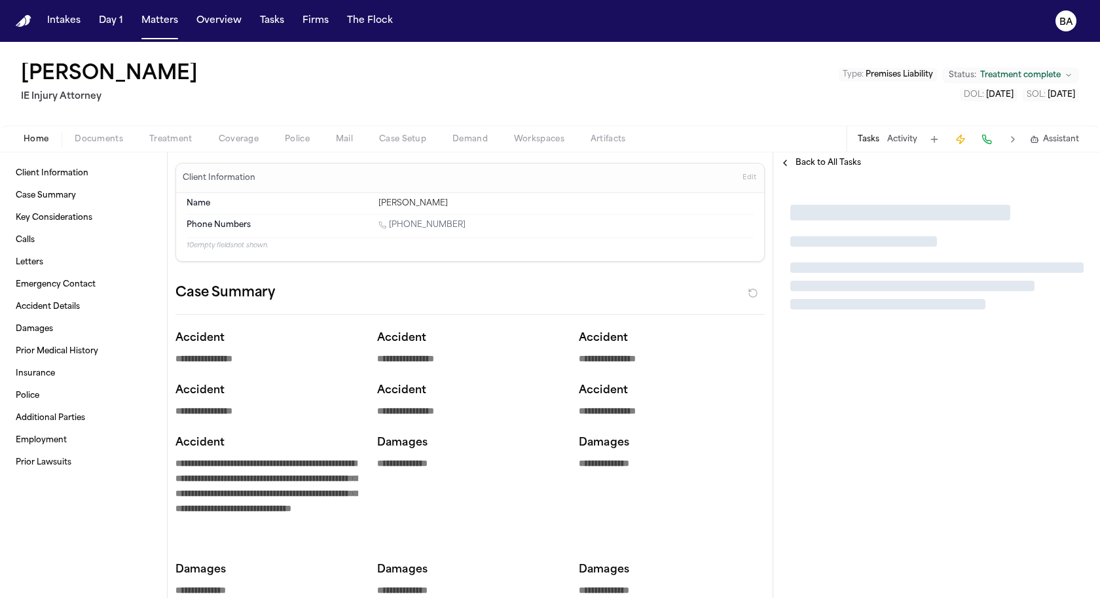
type textarea "*"
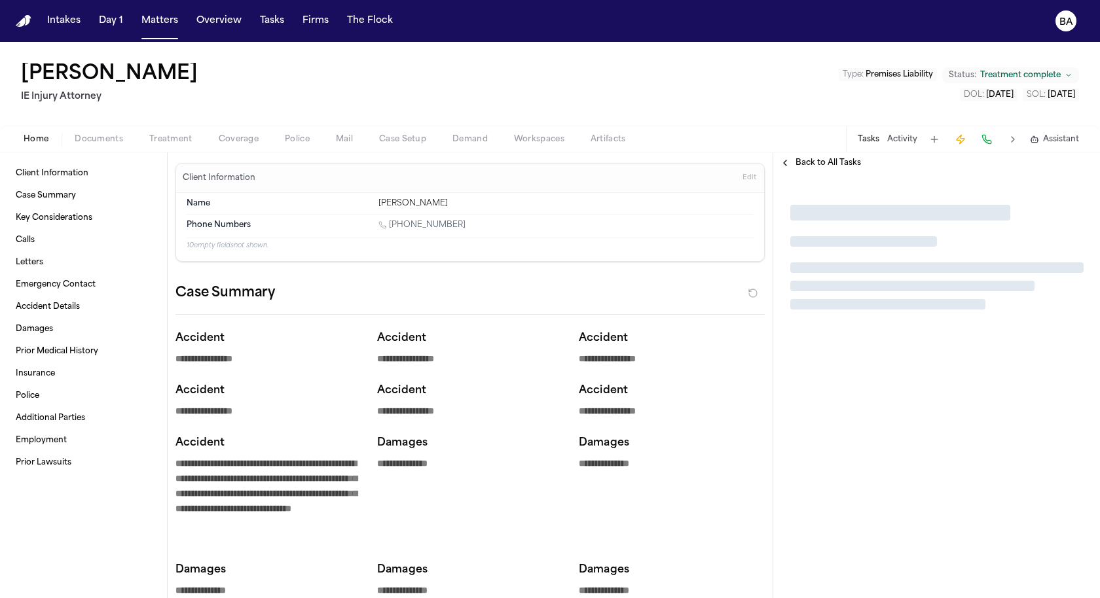
type textarea "*"
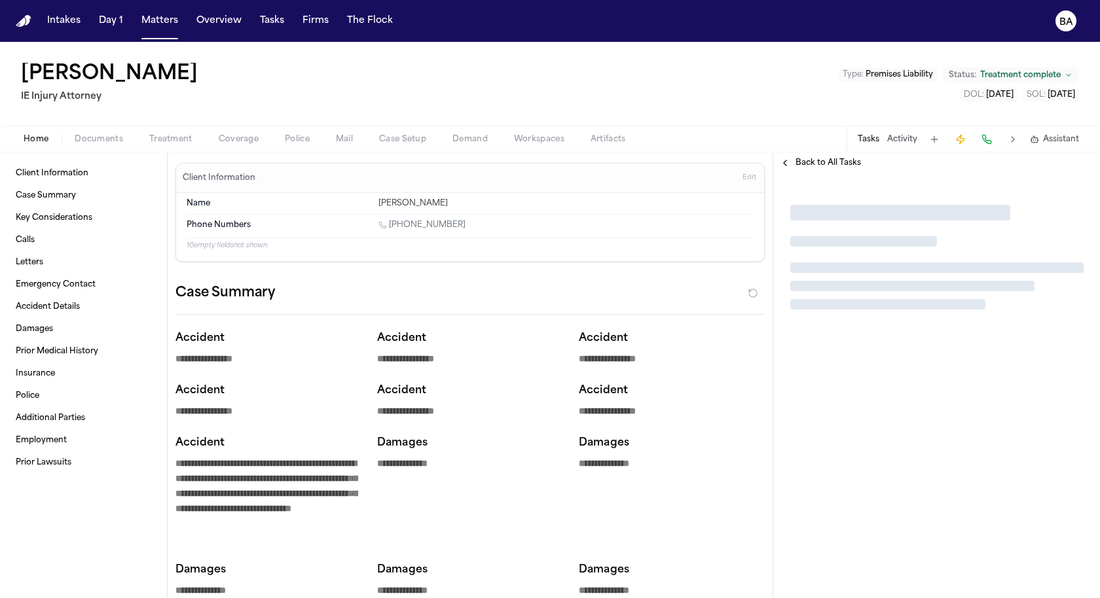
type textarea "*"
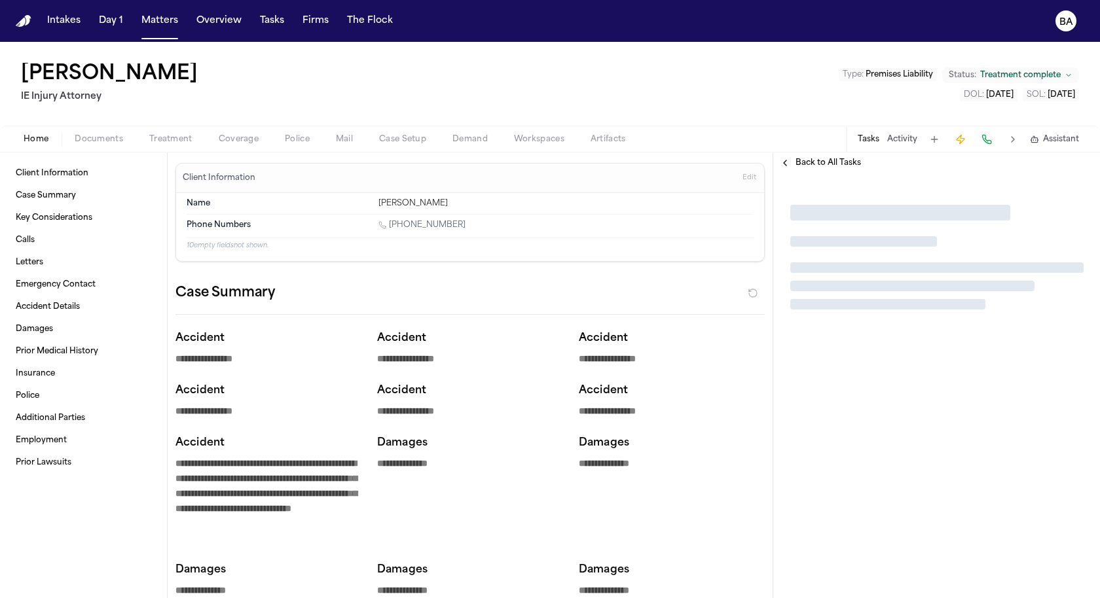
type textarea "*"
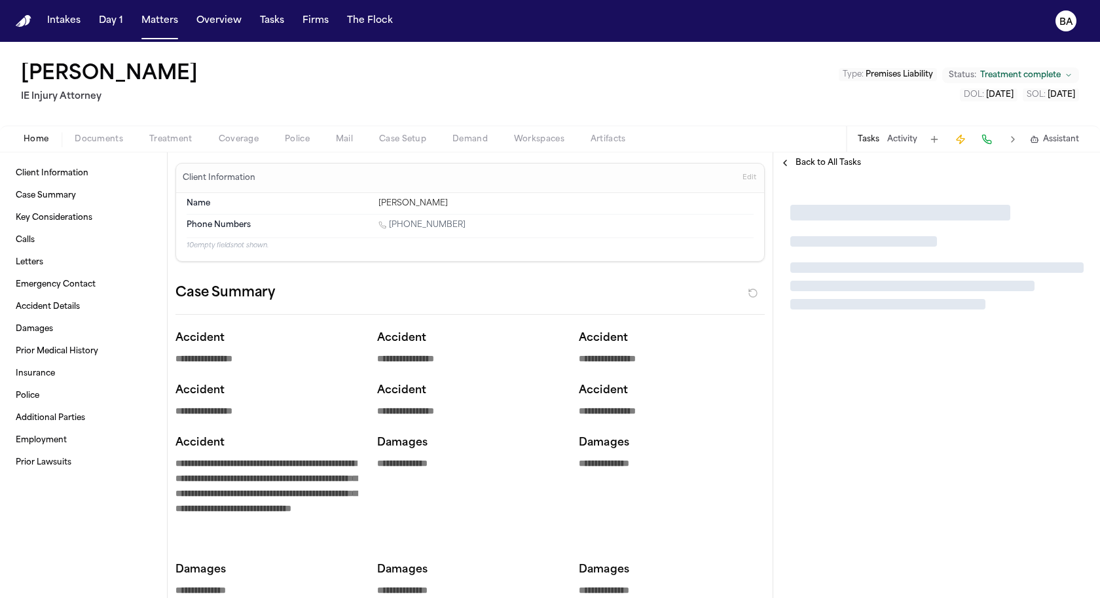
type textarea "*"
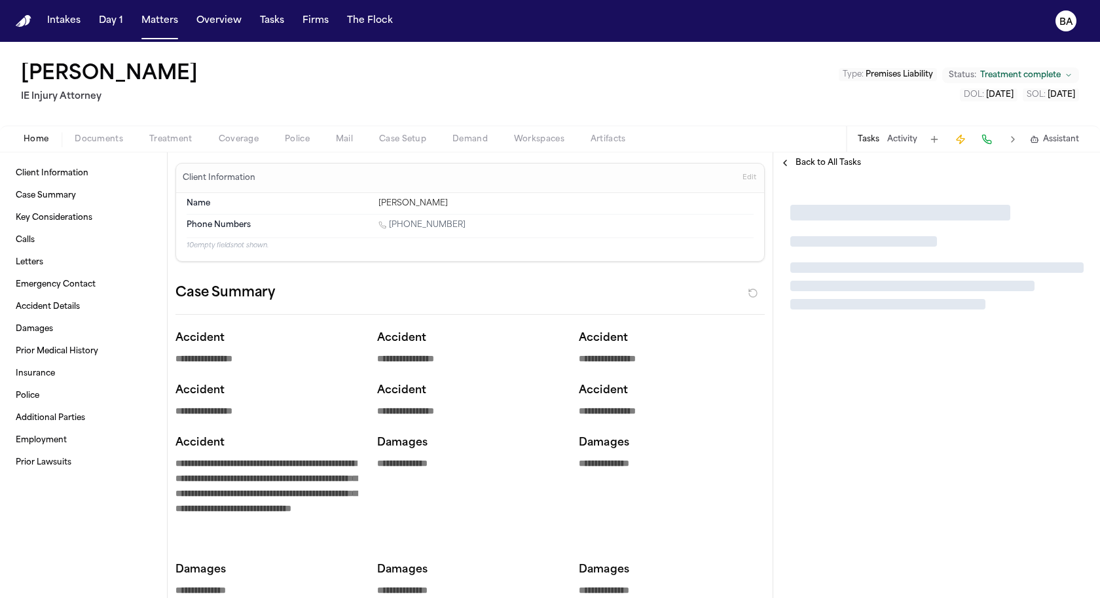
type textarea "*"
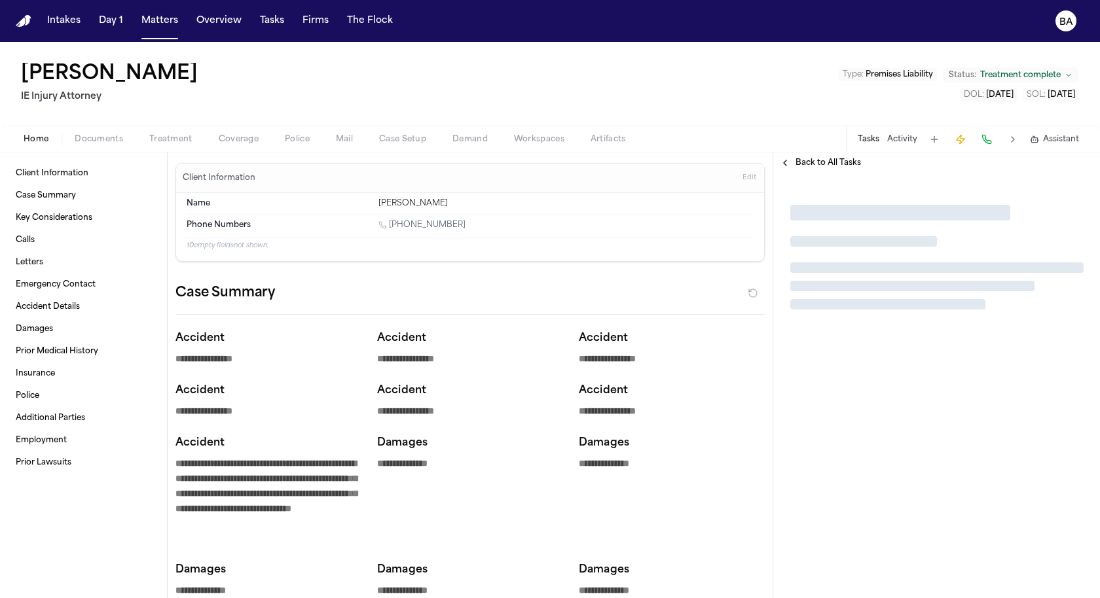
type textarea "*"
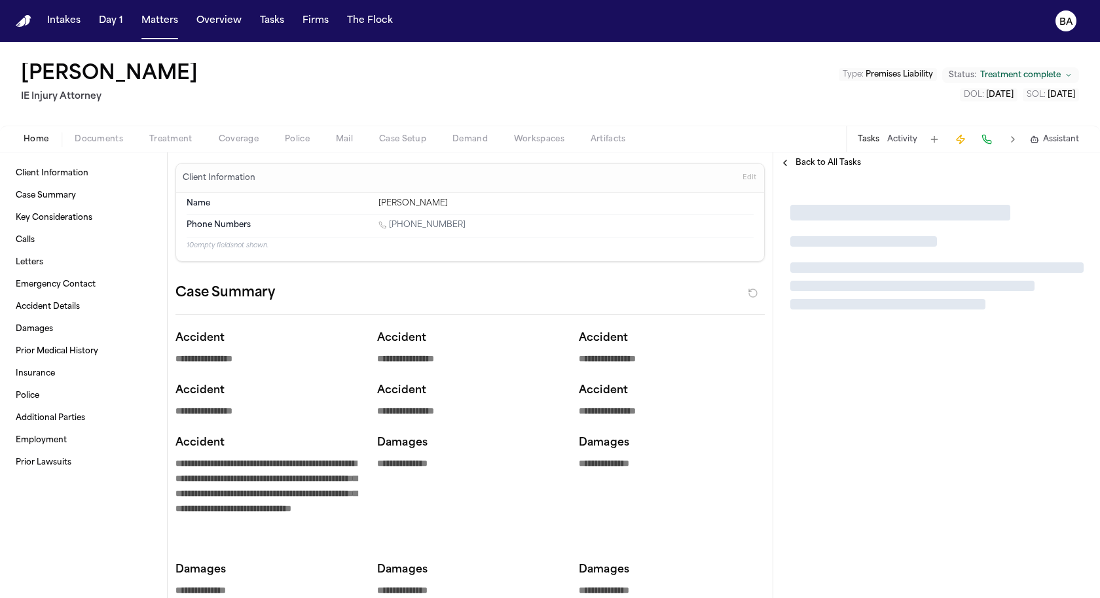
type textarea "*"
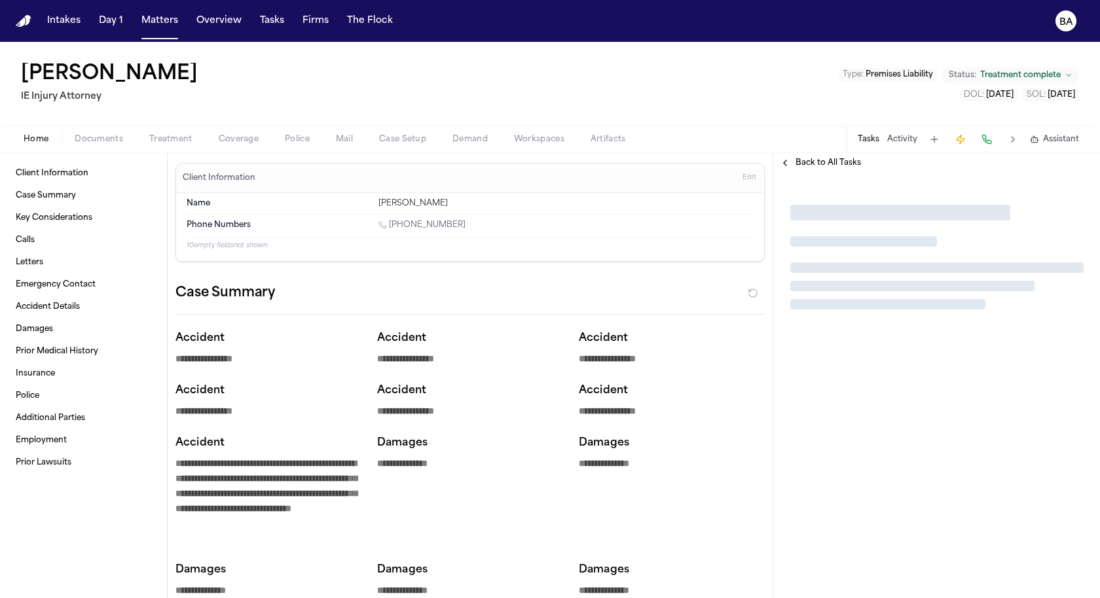
type textarea "*"
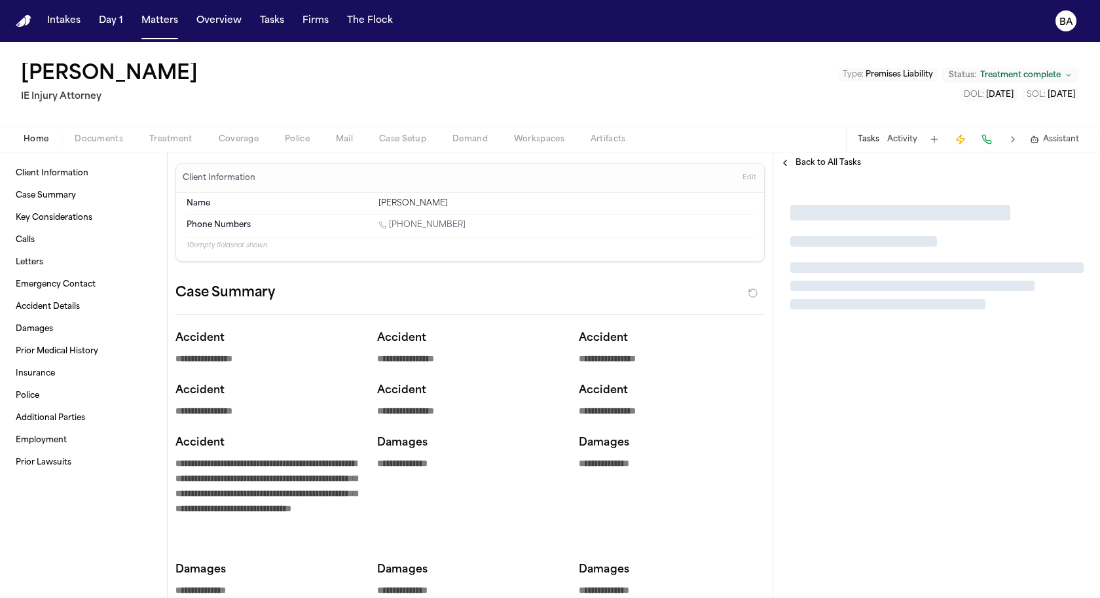
type textarea "*"
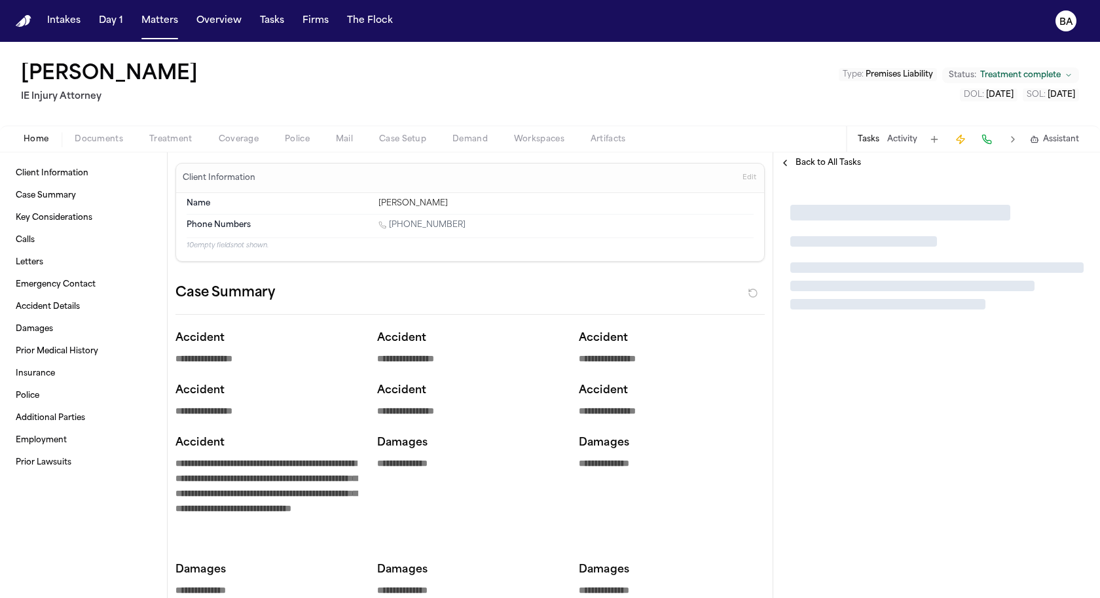
type textarea "*"
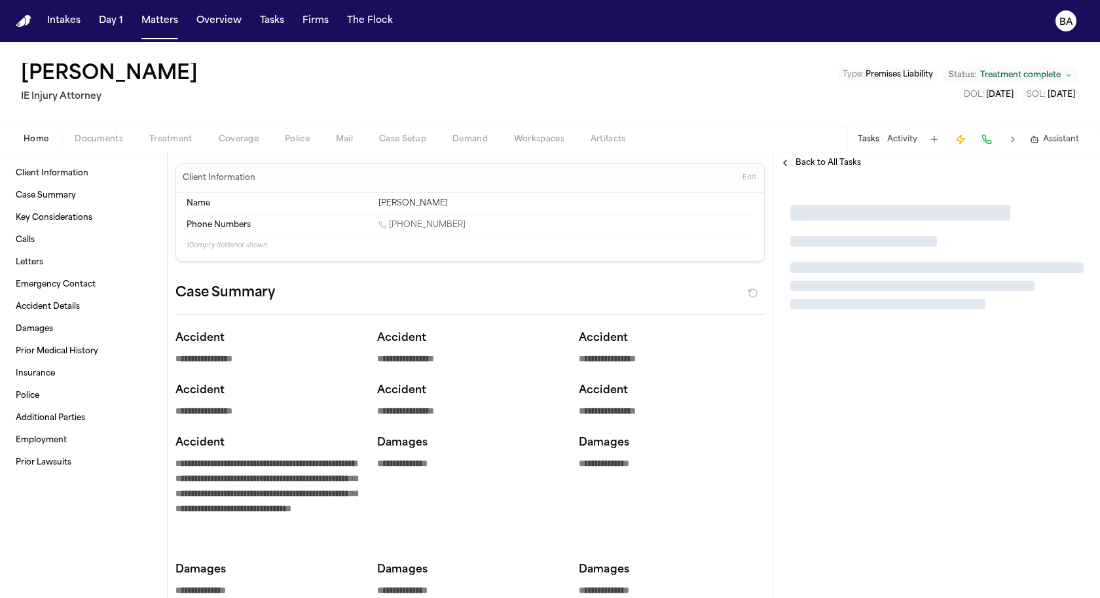
type textarea "*"
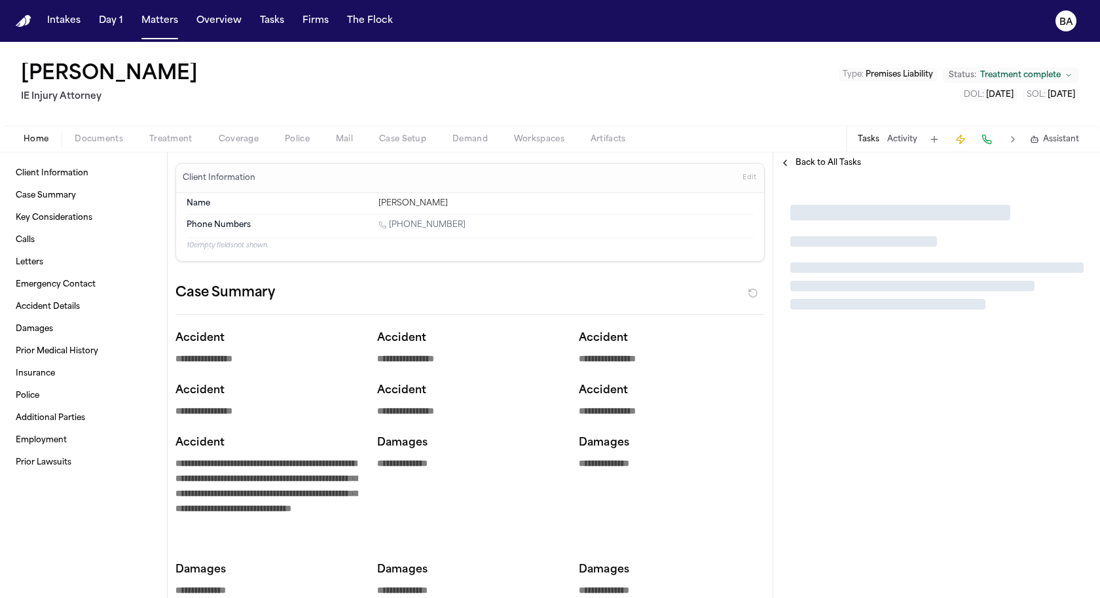
type textarea "*"
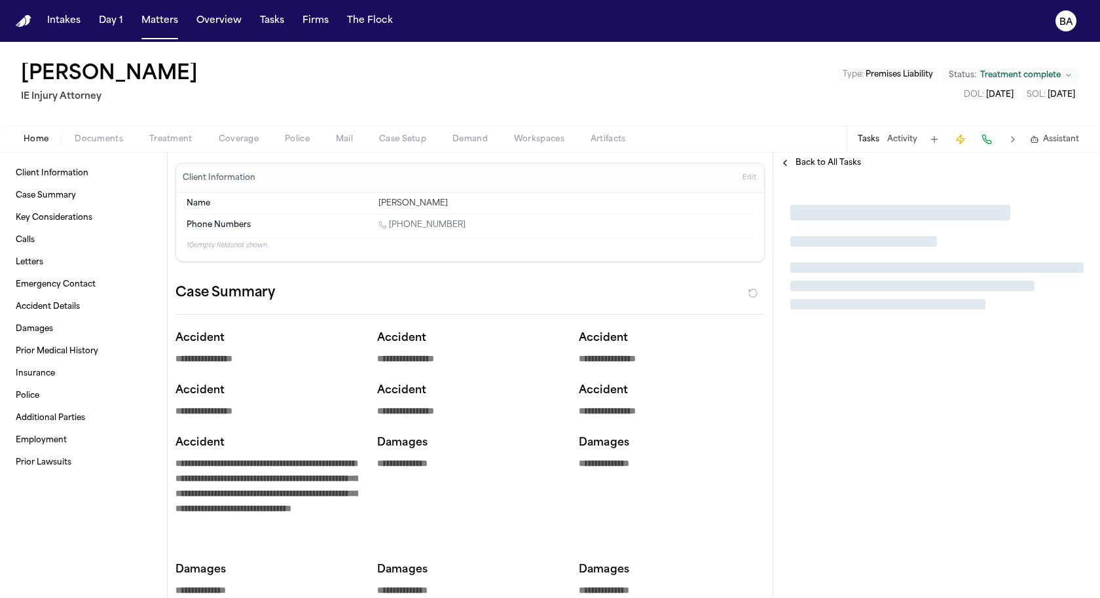
type textarea "*"
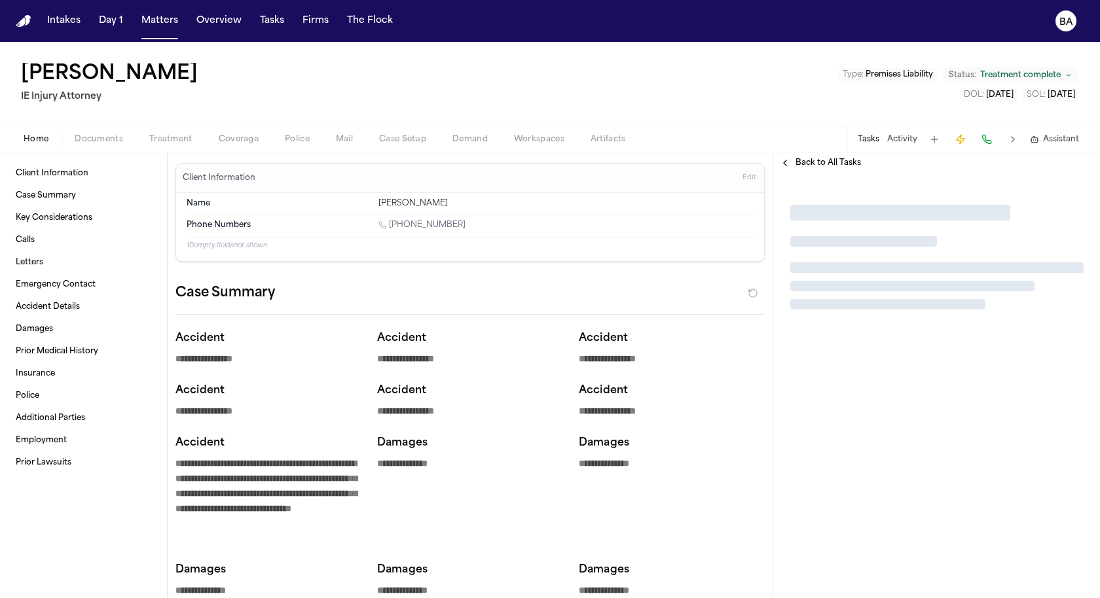
type textarea "*"
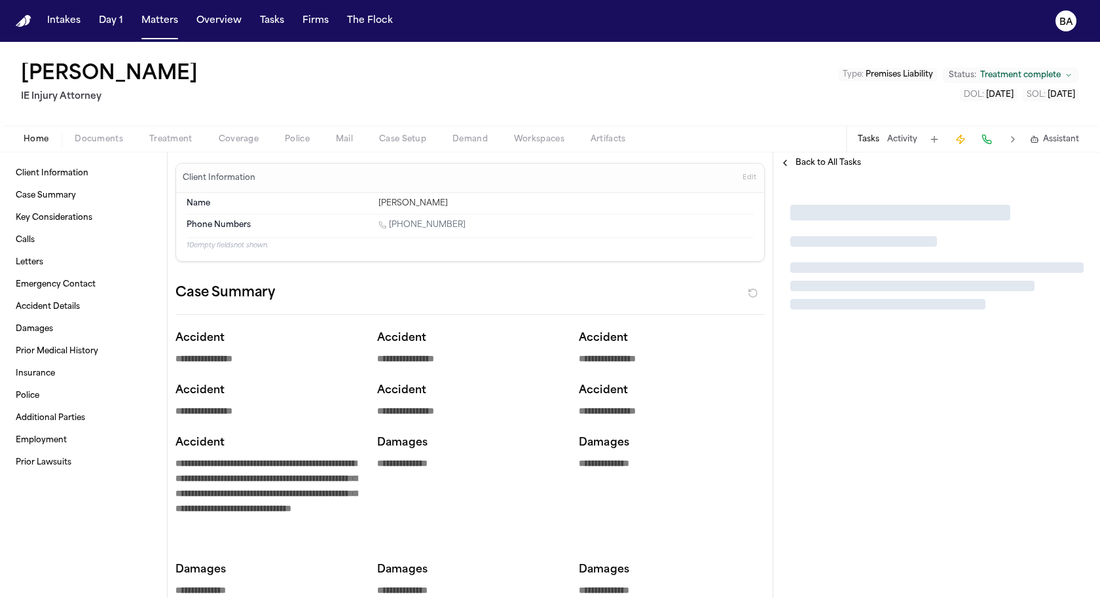
type textarea "*"
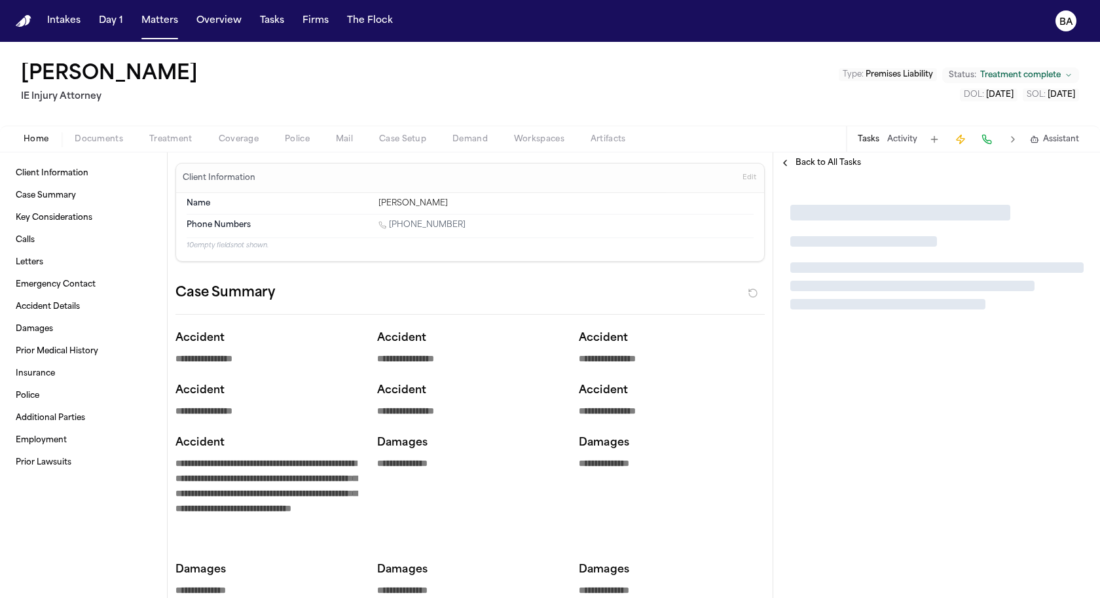
type textarea "*"
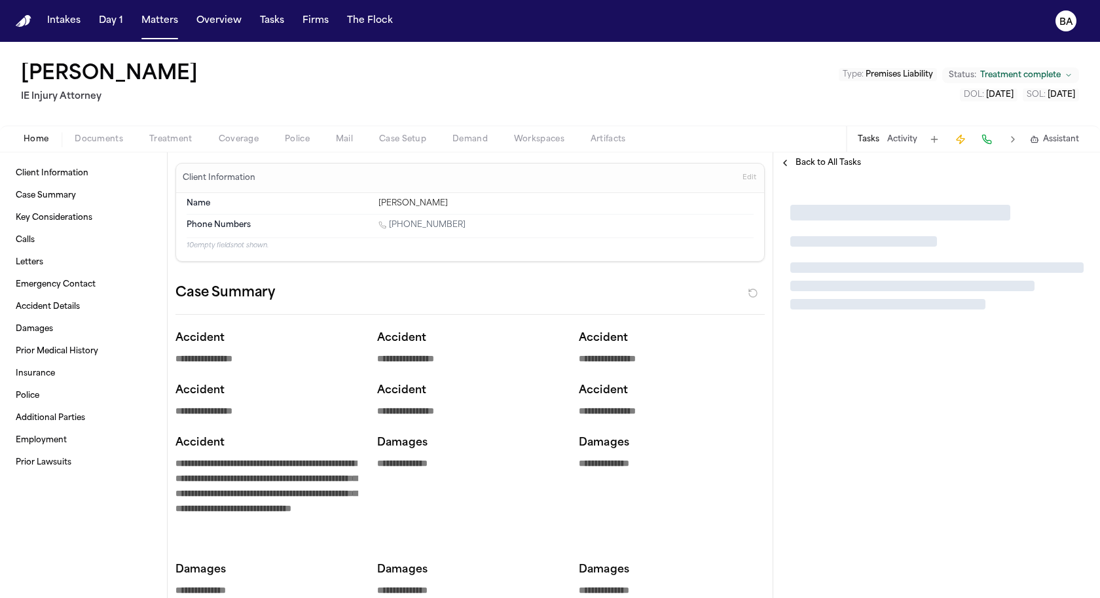
type textarea "*"
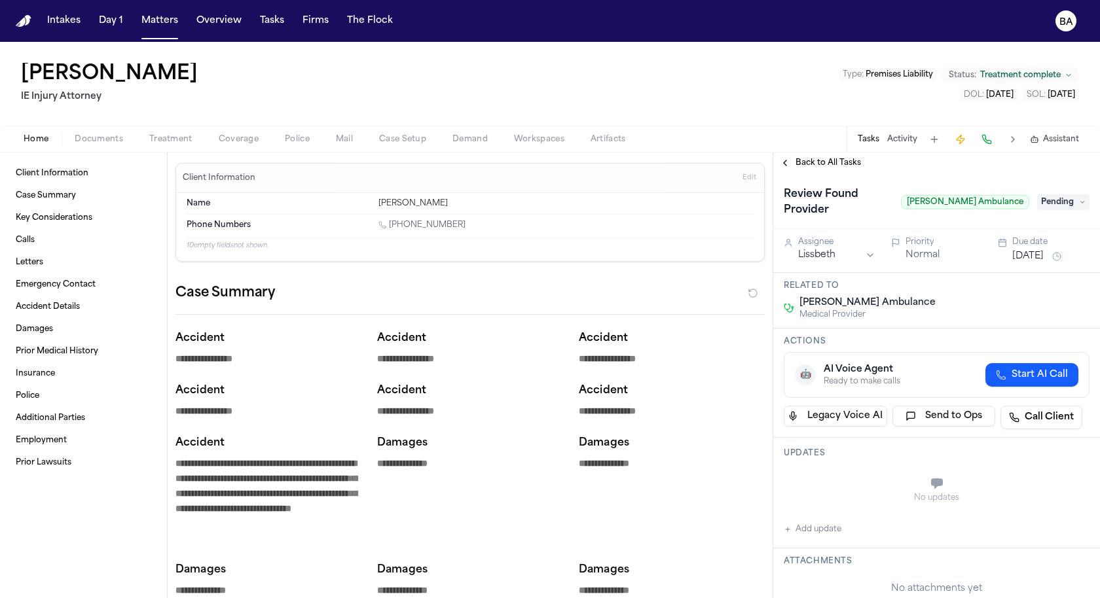
click at [169, 141] on span "Treatment" at bounding box center [170, 139] width 43 height 10
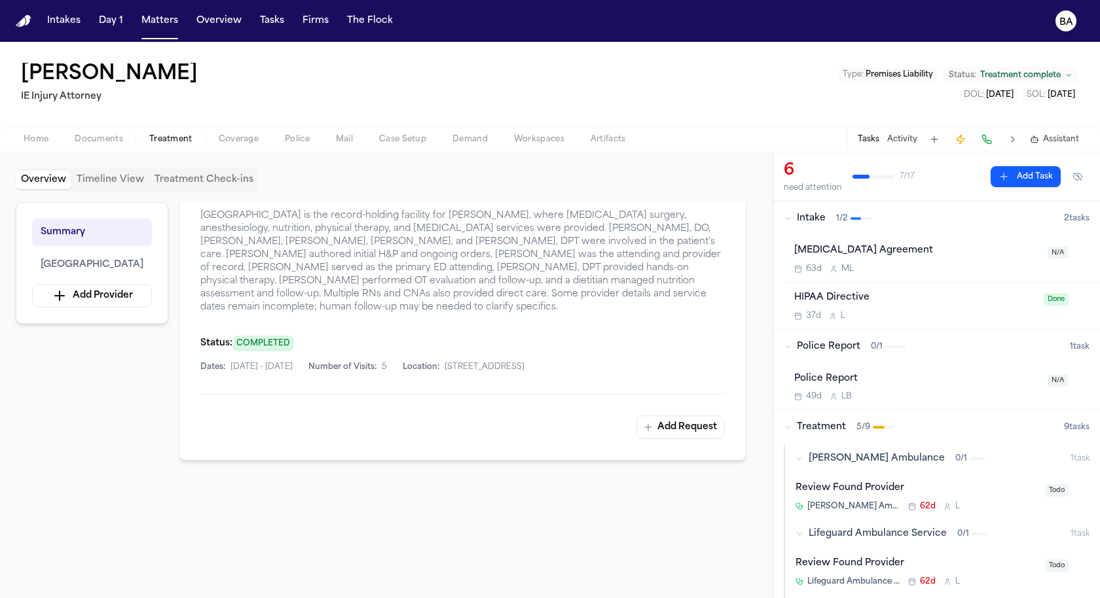
scroll to position [232, 0]
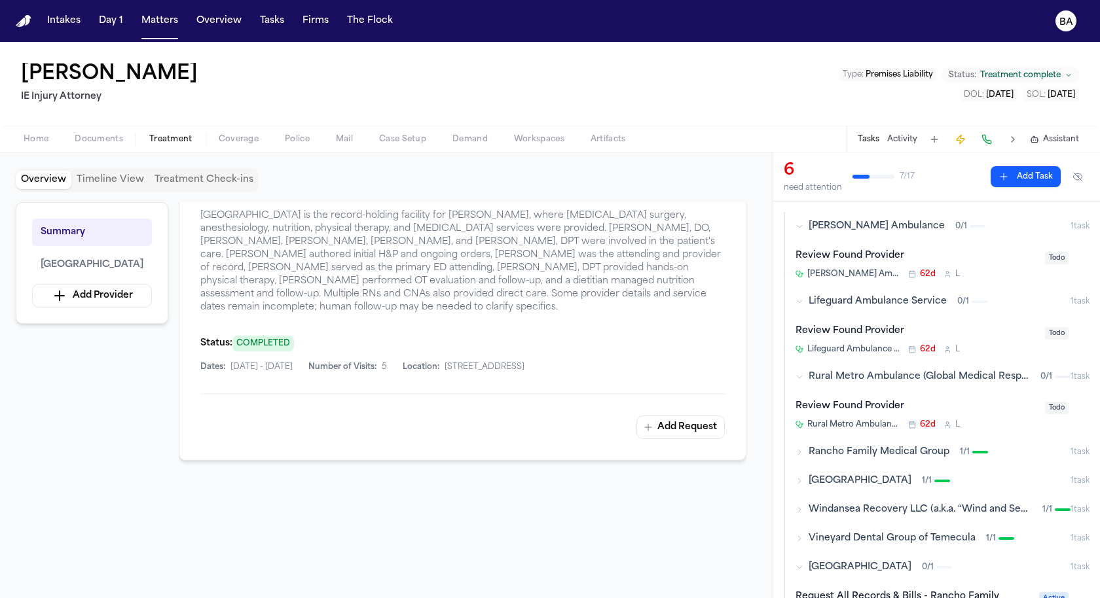
click at [111, 179] on button "Timeline View" at bounding box center [110, 180] width 78 height 18
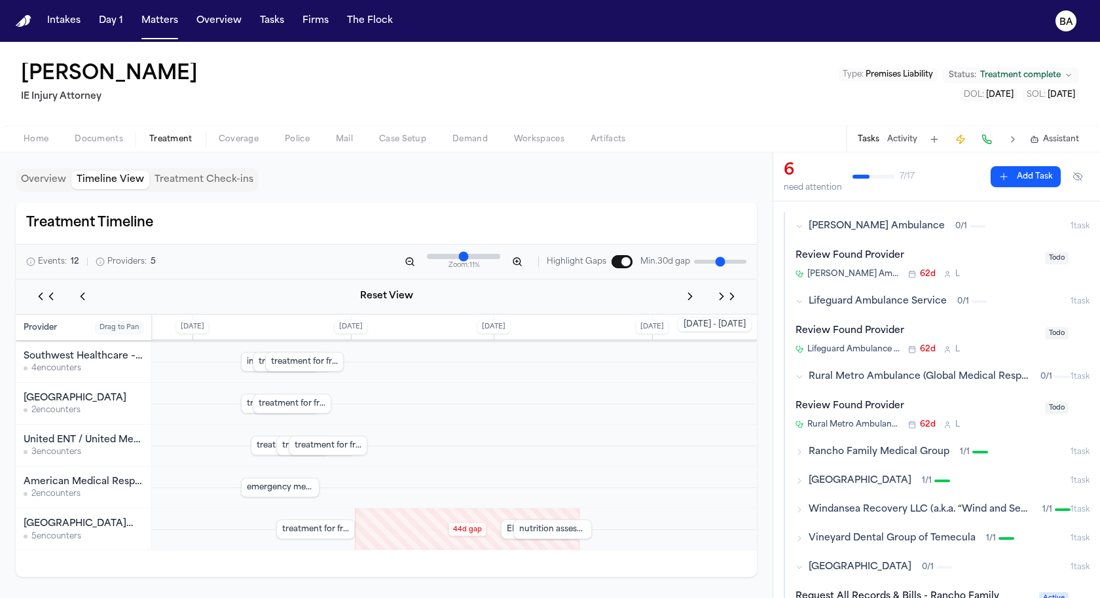
click at [46, 177] on button "Overview" at bounding box center [44, 180] width 56 height 18
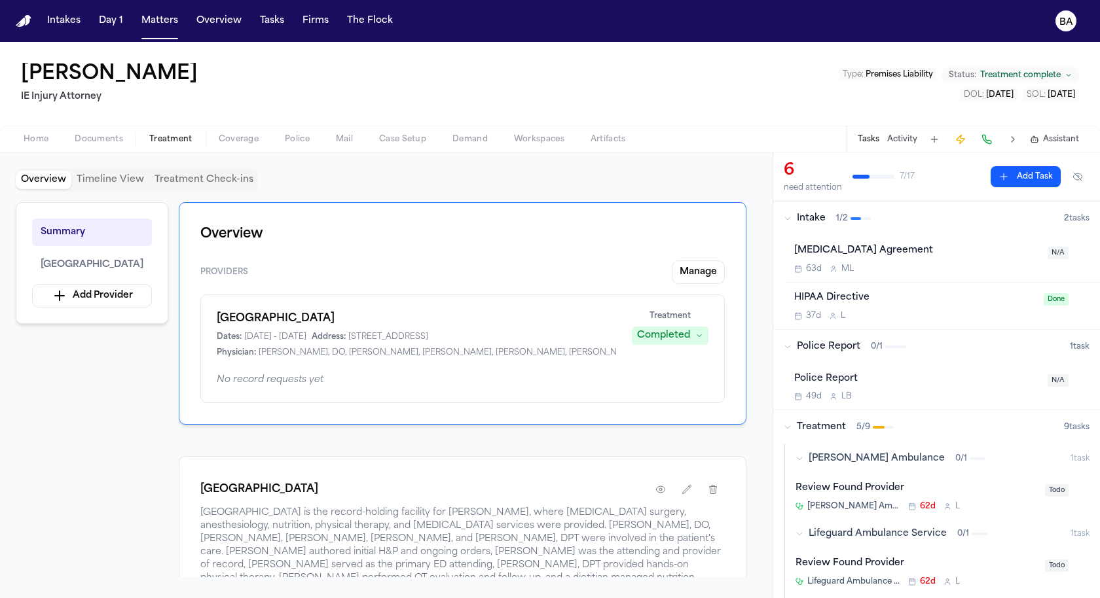
click at [920, 286] on div "HIPAA Directive 37d L Done" at bounding box center [942, 306] width 316 height 46
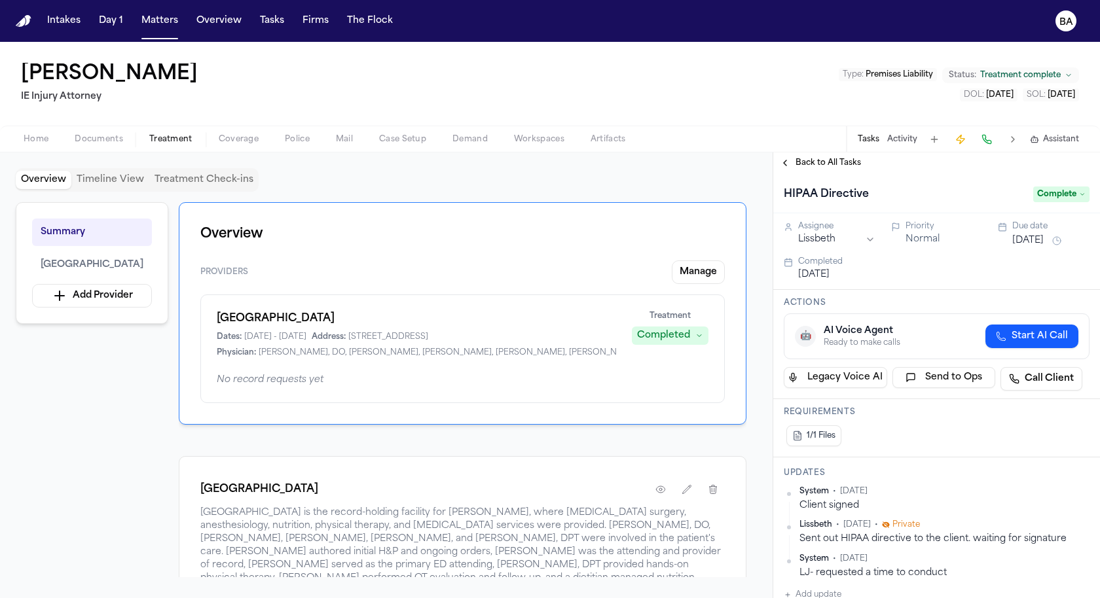
click at [812, 161] on span "Back to All Tasks" at bounding box center [827, 163] width 65 height 10
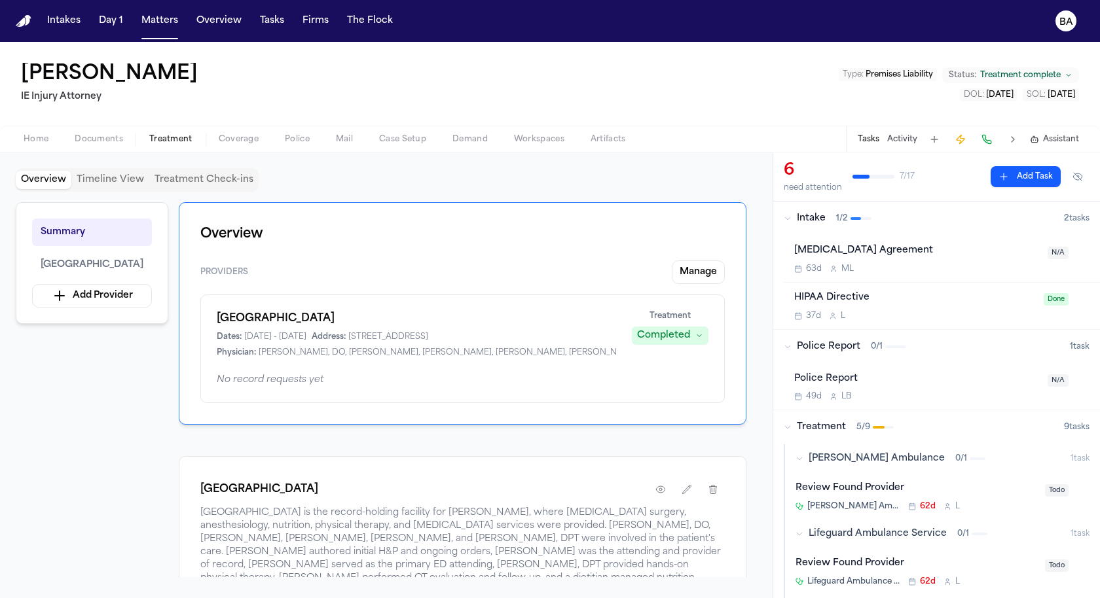
click at [1058, 298] on span "Done" at bounding box center [1055, 299] width 25 height 12
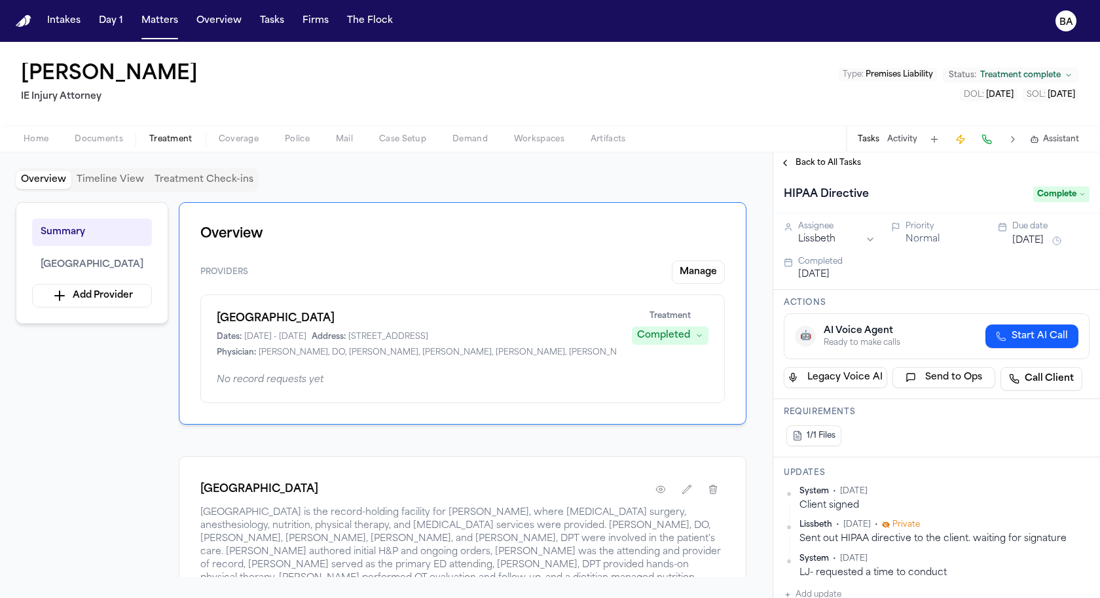
click at [828, 166] on span "Back to All Tasks" at bounding box center [827, 163] width 65 height 10
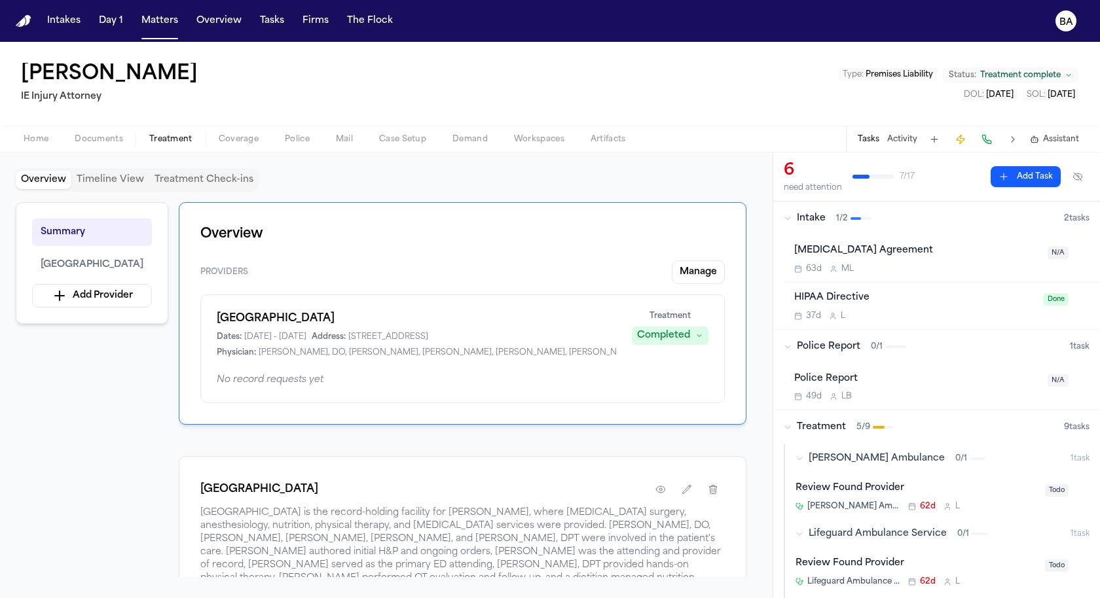
click at [363, 162] on div "Overview Timeline View Treatment Check-ins Summary Temecula Valley Hospital Add…" at bounding box center [386, 376] width 772 height 446
click at [698, 272] on button "Manage" at bounding box center [698, 273] width 53 height 24
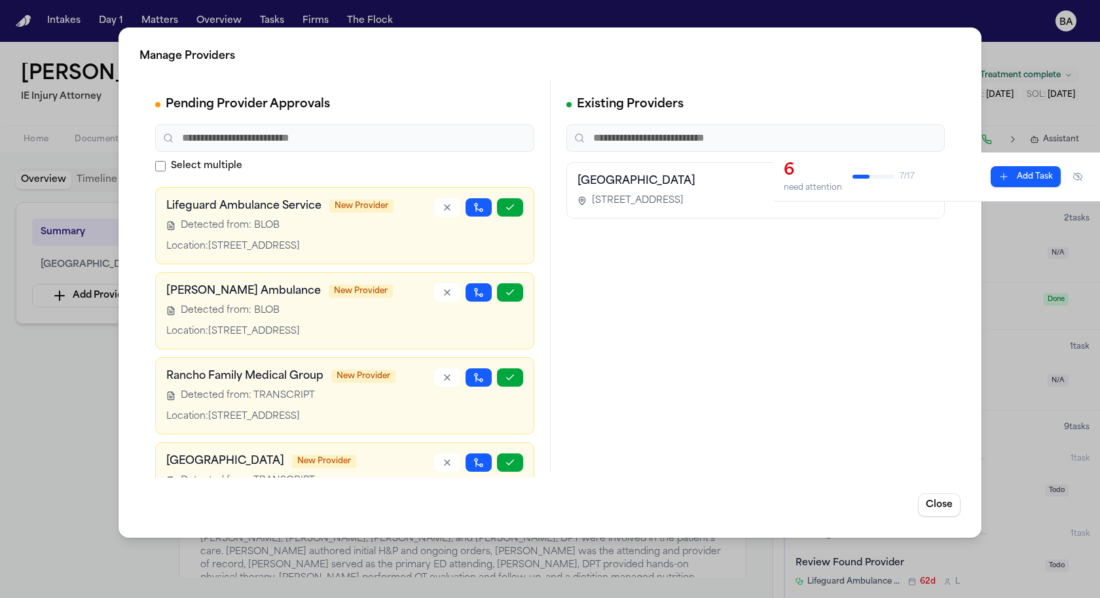
scroll to position [152, 0]
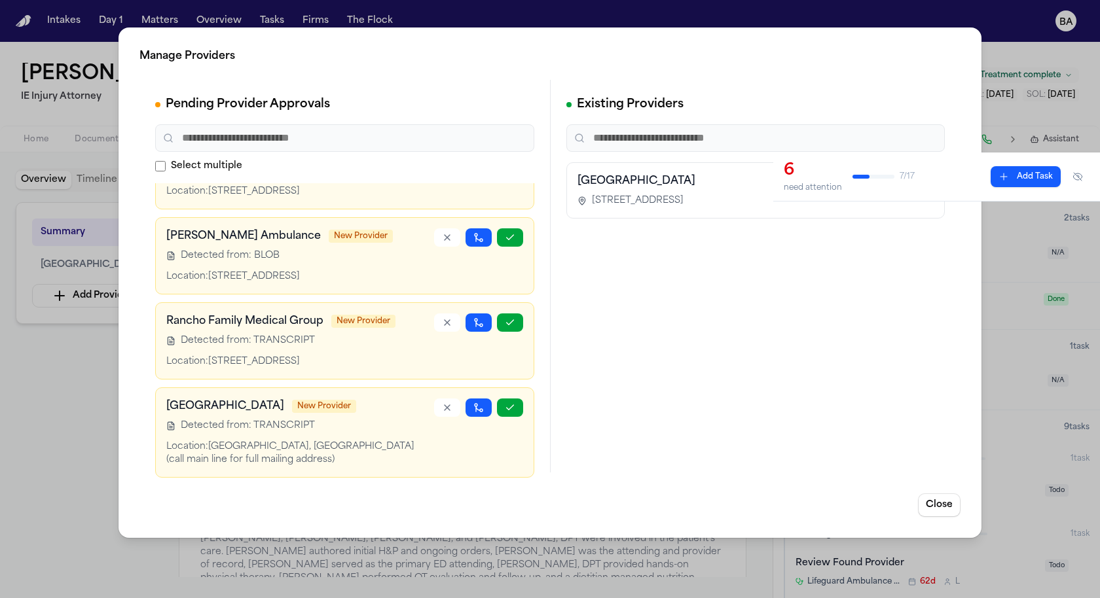
click at [329, 230] on span "New Provider" at bounding box center [361, 236] width 64 height 13
click at [273, 235] on h3 "[PERSON_NAME] Ambulance" at bounding box center [243, 236] width 154 height 16
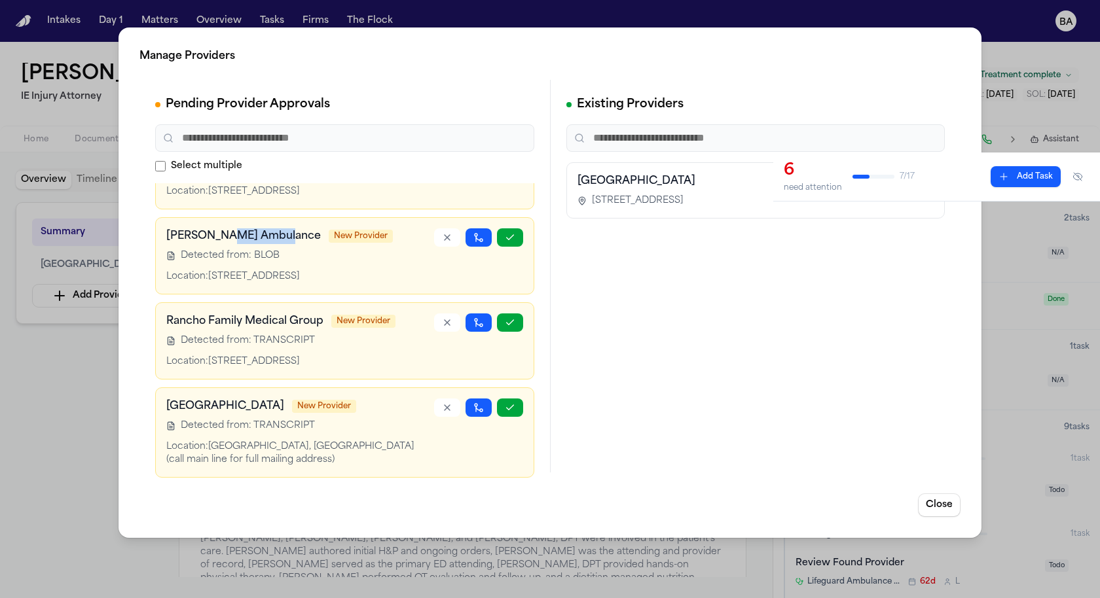
click at [273, 235] on h3 "[PERSON_NAME] Ambulance" at bounding box center [243, 236] width 154 height 16
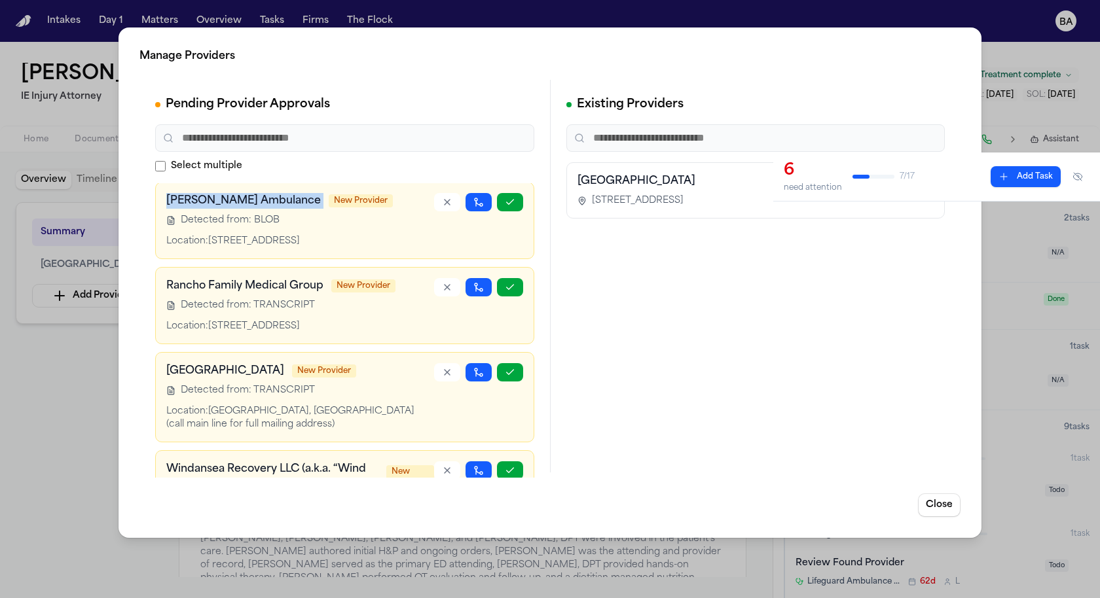
scroll to position [132, 0]
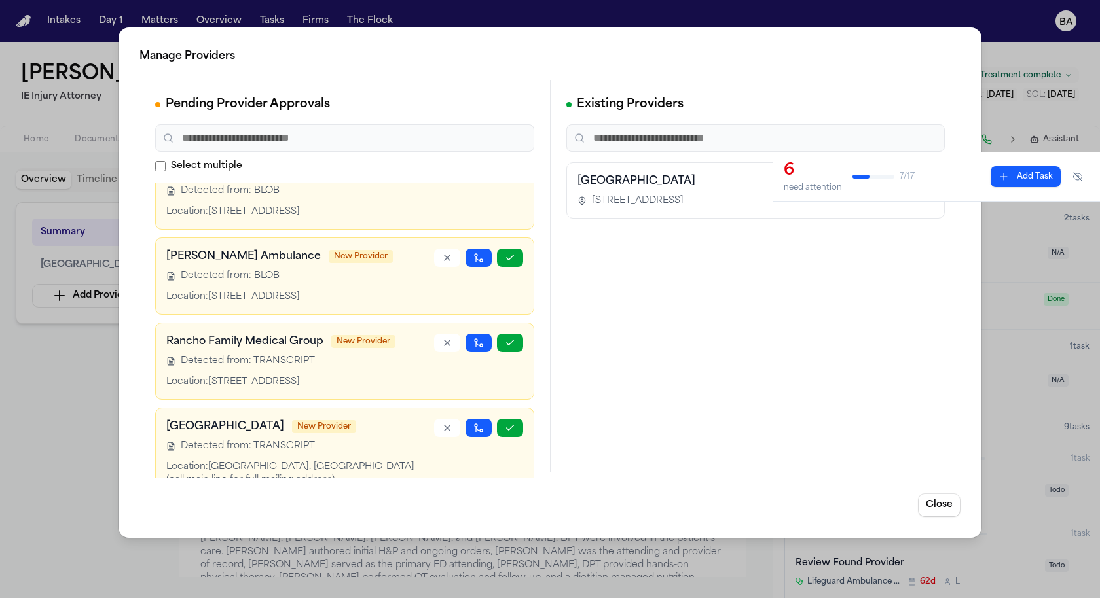
click at [273, 264] on div "McCormick Ambulance New Provider Detected from: BLOB Location: 2020 S. Central …" at bounding box center [300, 276] width 268 height 55
click at [268, 256] on h3 "[PERSON_NAME] Ambulance" at bounding box center [243, 257] width 154 height 16
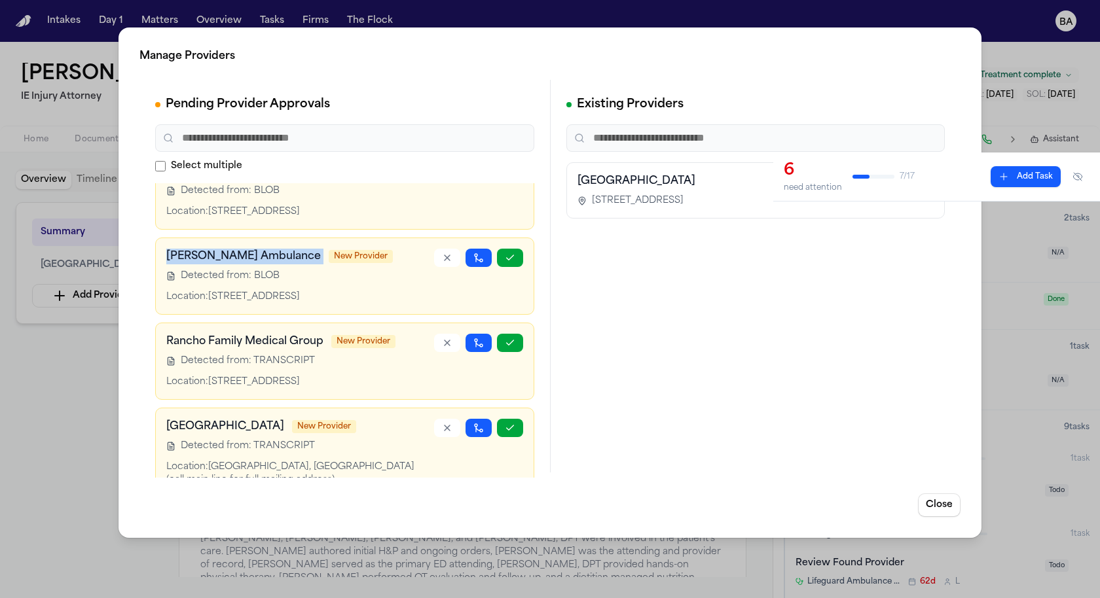
click at [268, 256] on h3 "[PERSON_NAME] Ambulance" at bounding box center [243, 257] width 154 height 16
click at [346, 270] on div "Detected from: BLOB" at bounding box center [300, 276] width 268 height 13
click at [350, 293] on div "Location: 2020 S. Central Ave, Compton, CA 90220" at bounding box center [300, 297] width 268 height 13
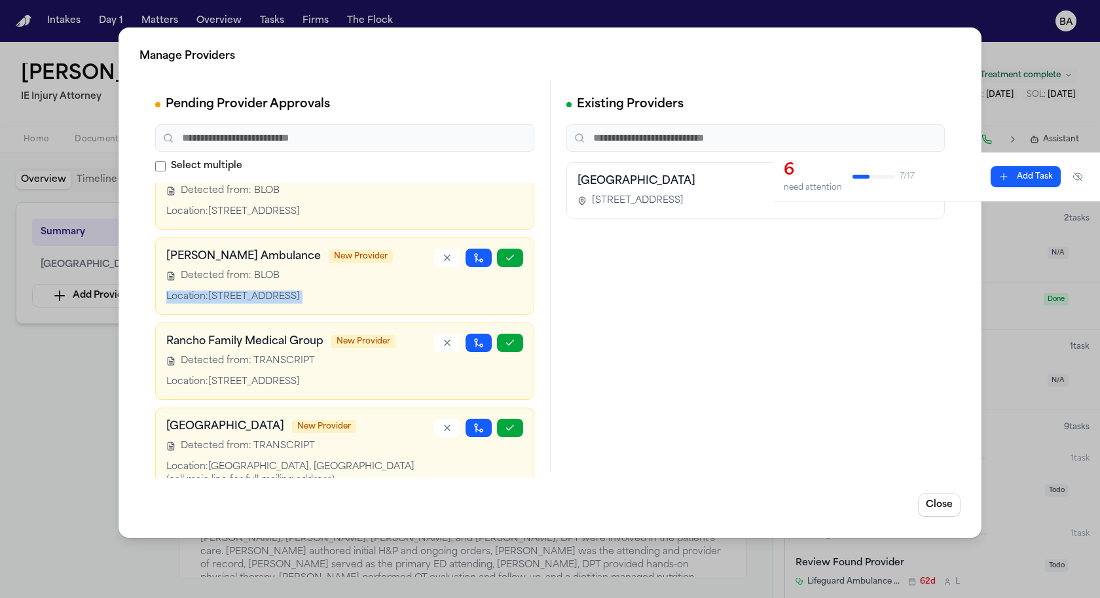
click at [350, 293] on div "Location: 2020 S. Central Ave, Compton, CA 90220" at bounding box center [300, 297] width 268 height 13
drag, startPoint x: 291, startPoint y: 254, endPoint x: 164, endPoint y: 253, distance: 127.0
click at [164, 253] on div "McCormick Ambulance New Provider Detected from: BLOB Location: 2020 S. Central …" at bounding box center [344, 276] width 379 height 77
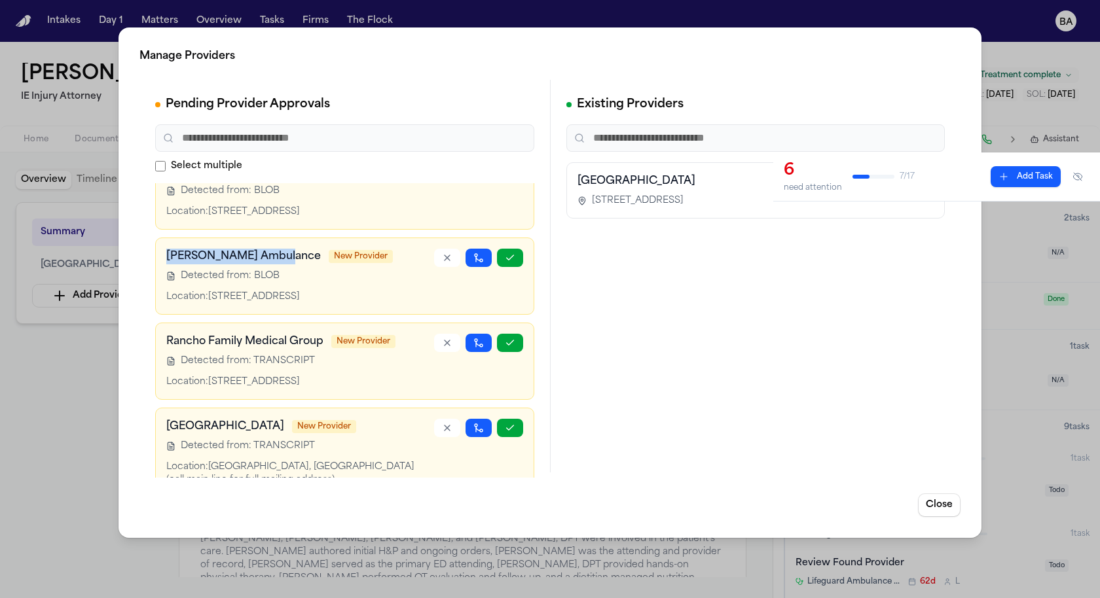
copy h3 "[PERSON_NAME] Ambulance"
click at [302, 294] on div "Location: 2020 S. Central Ave, Compton, CA 90220" at bounding box center [300, 297] width 268 height 13
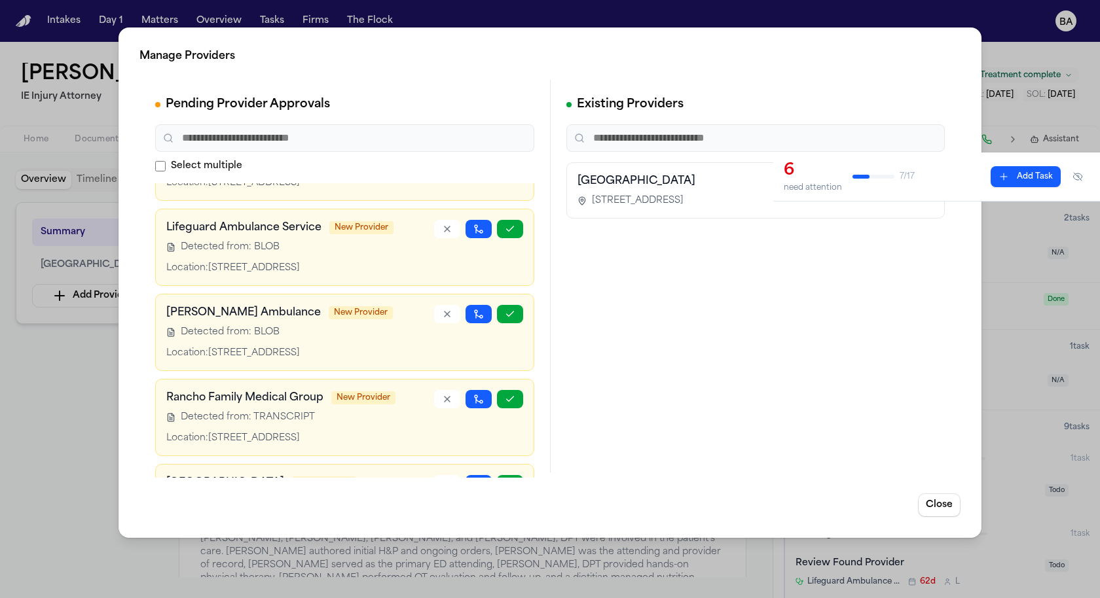
scroll to position [0, 0]
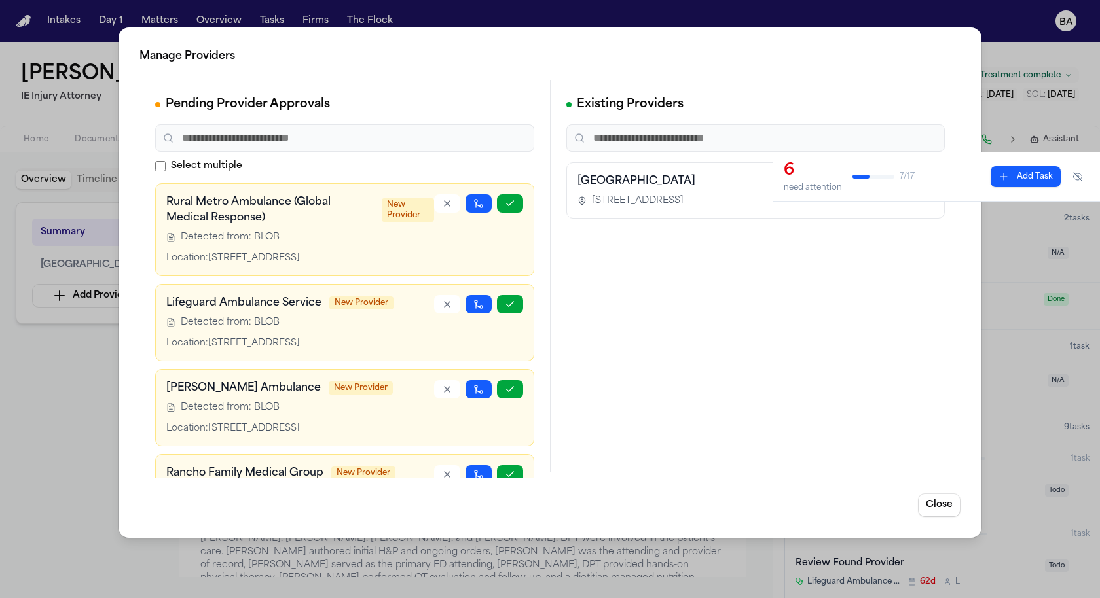
click at [329, 388] on span "New Provider" at bounding box center [361, 388] width 64 height 13
